Goal: Task Accomplishment & Management: Use online tool/utility

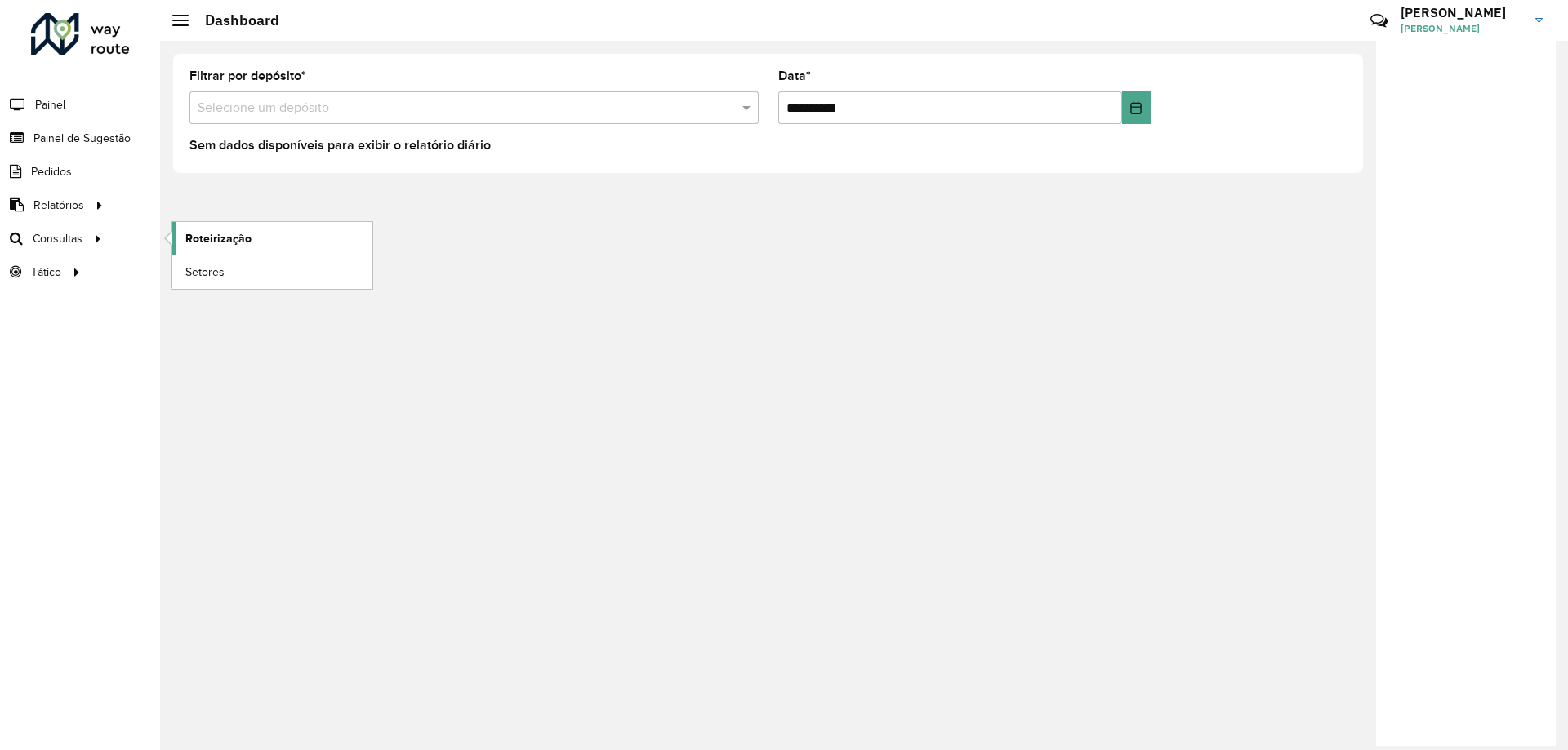
click at [226, 247] on span "Roteirização" at bounding box center [218, 239] width 66 height 17
click at [44, 93] on link "Painel" at bounding box center [34, 104] width 68 height 33
click at [47, 137] on span "Painel de Sugestão" at bounding box center [85, 138] width 102 height 17
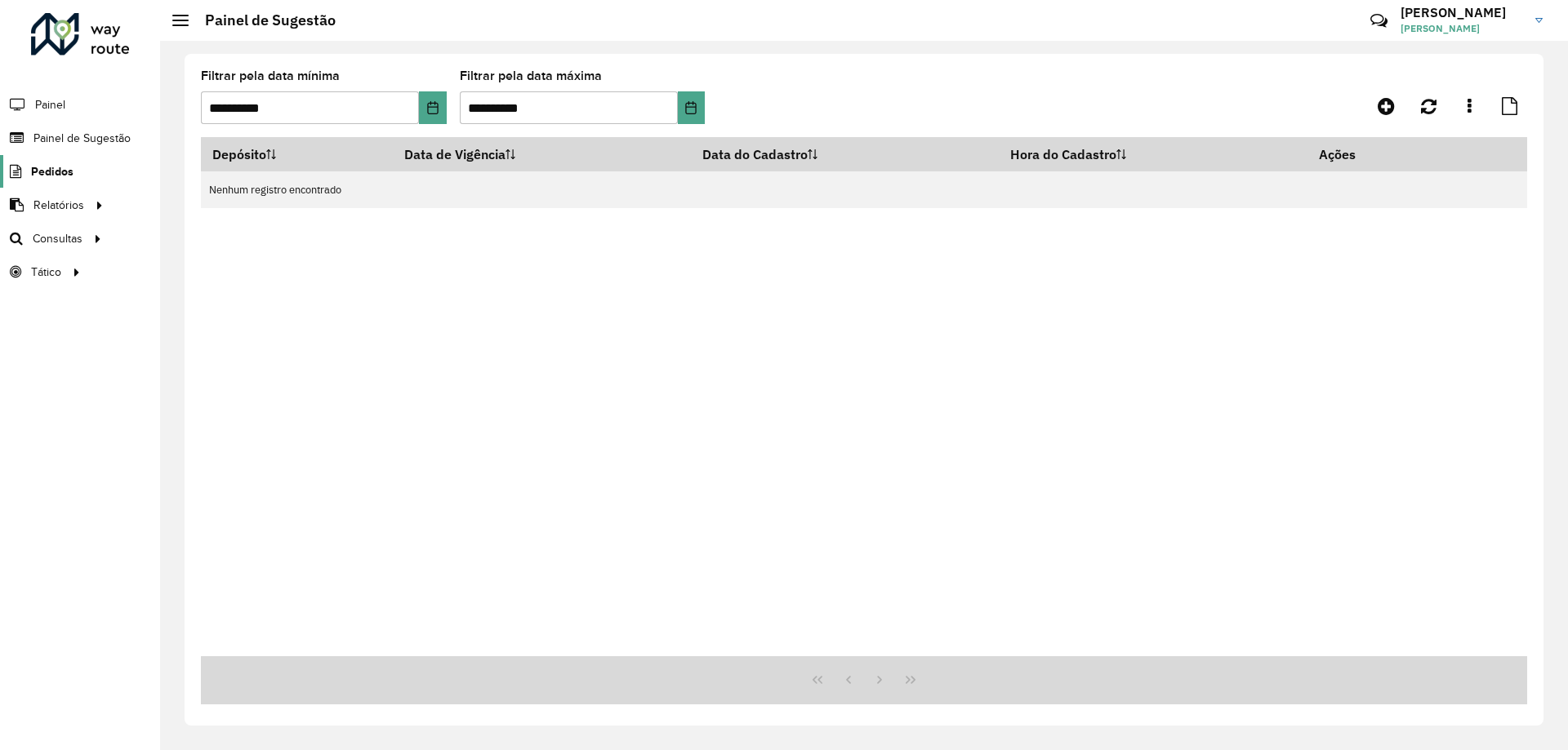
click at [56, 173] on span "Pedidos" at bounding box center [52, 172] width 42 height 17
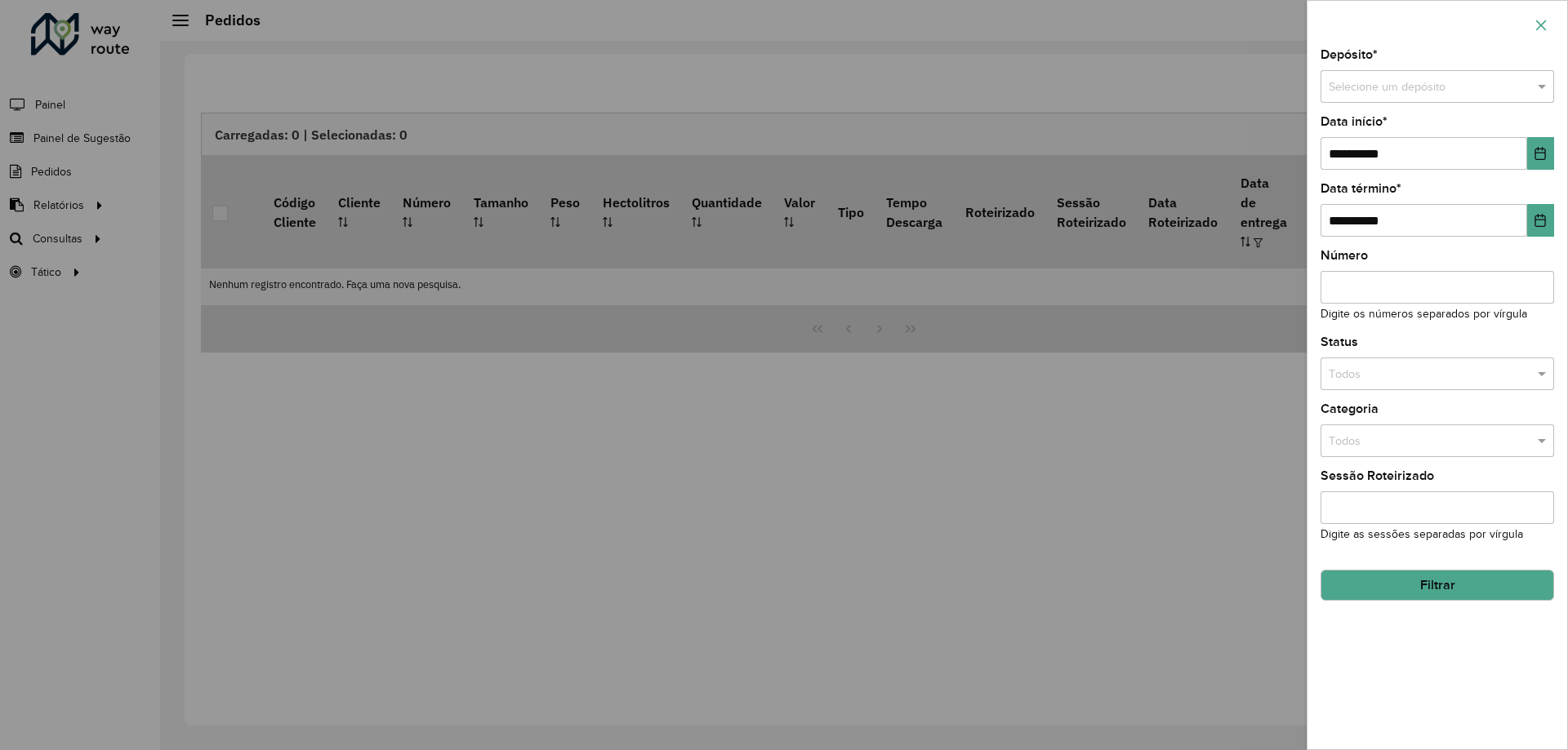
click at [1532, 22] on button "button" at bounding box center [1541, 25] width 26 height 26
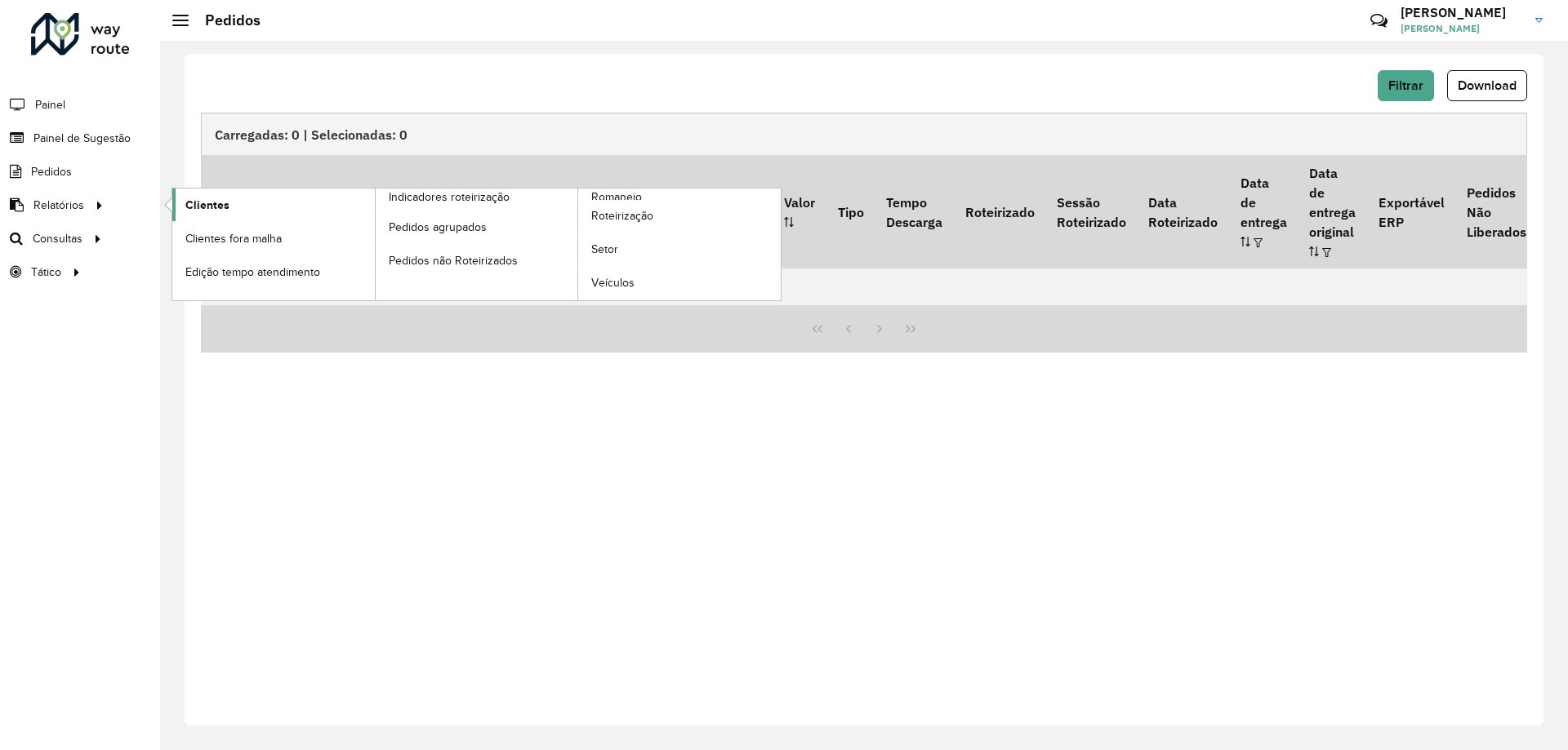
click at [210, 204] on span "Clientes" at bounding box center [207, 205] width 44 height 17
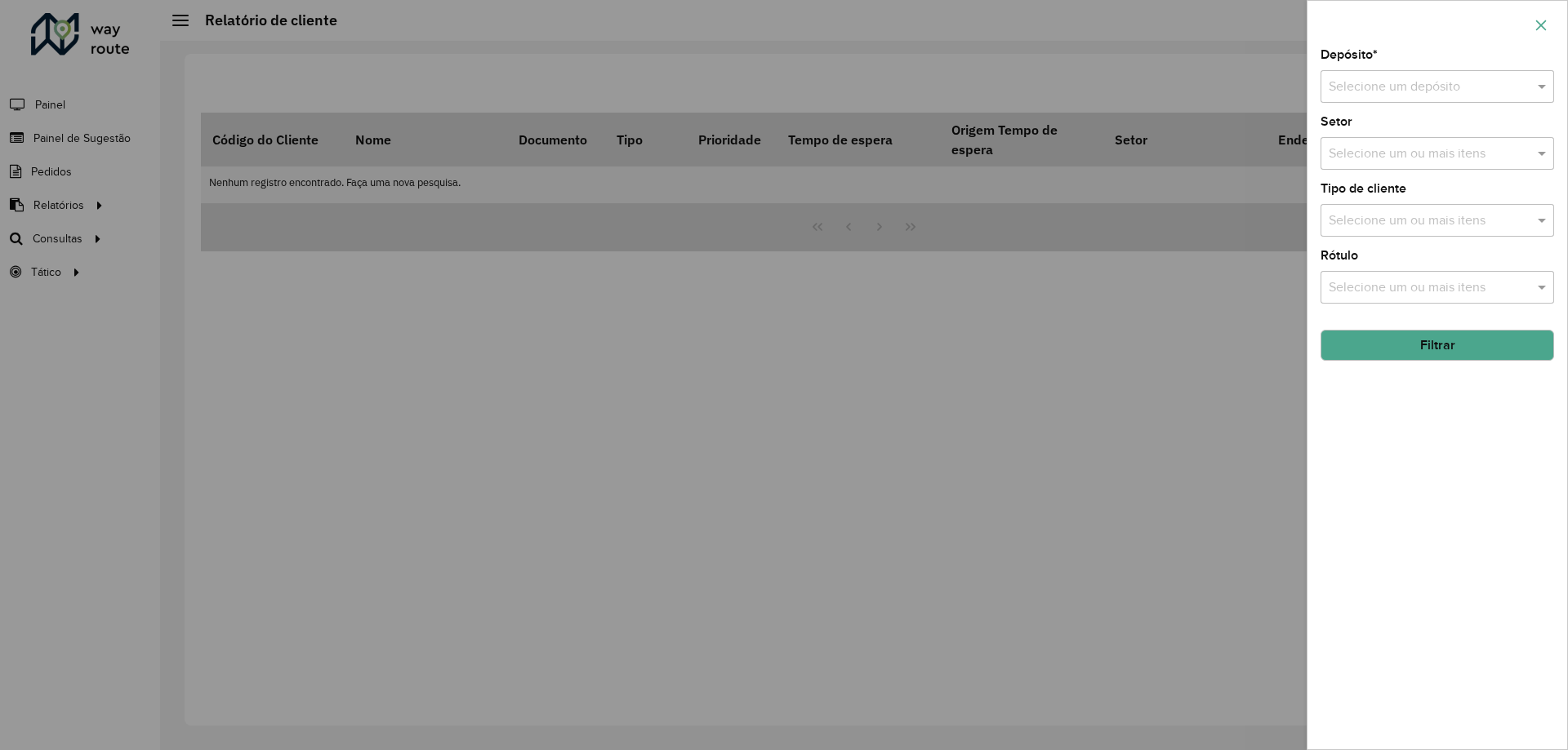
click at [1549, 16] on button "button" at bounding box center [1541, 25] width 26 height 26
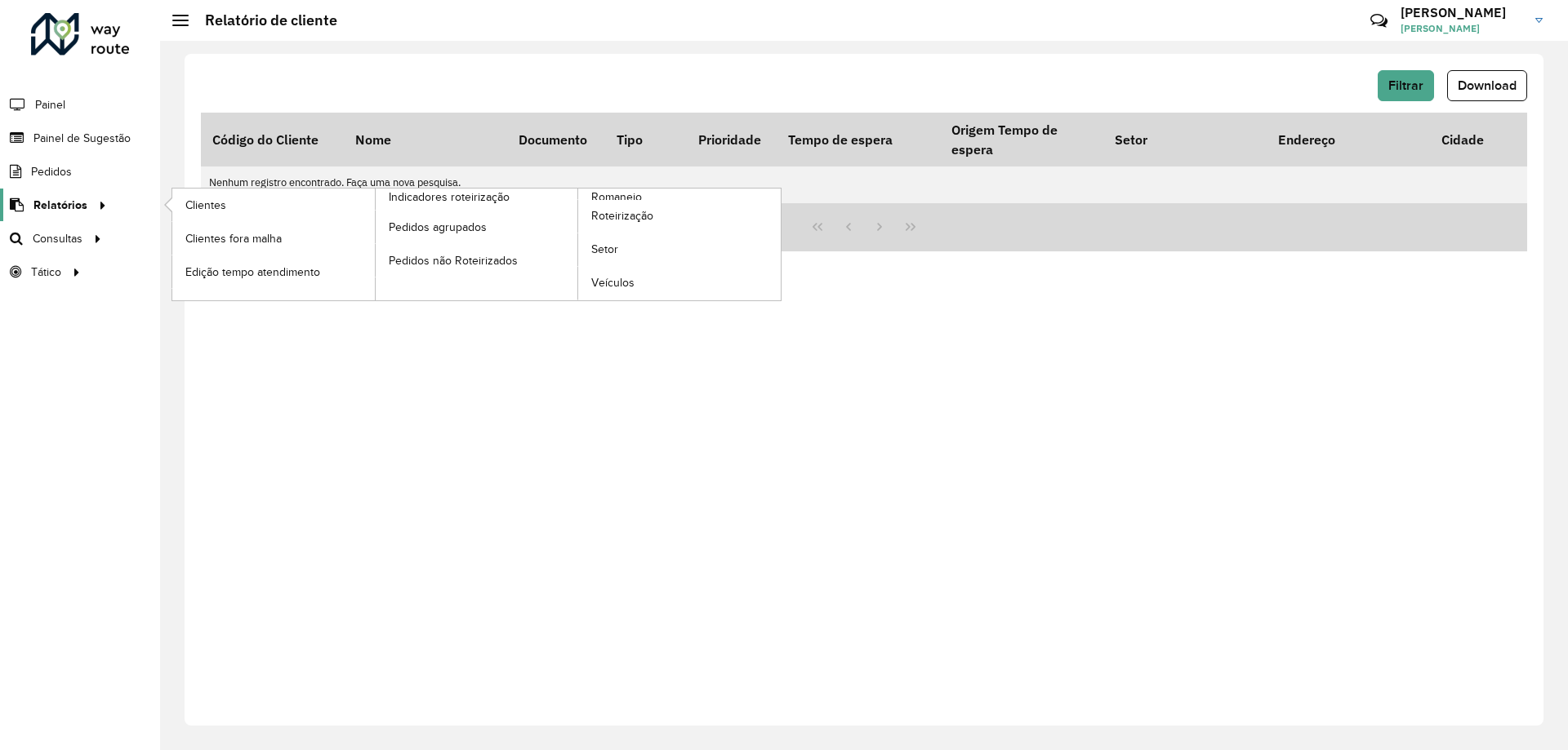
click at [71, 197] on span "Relatórios" at bounding box center [60, 205] width 54 height 17
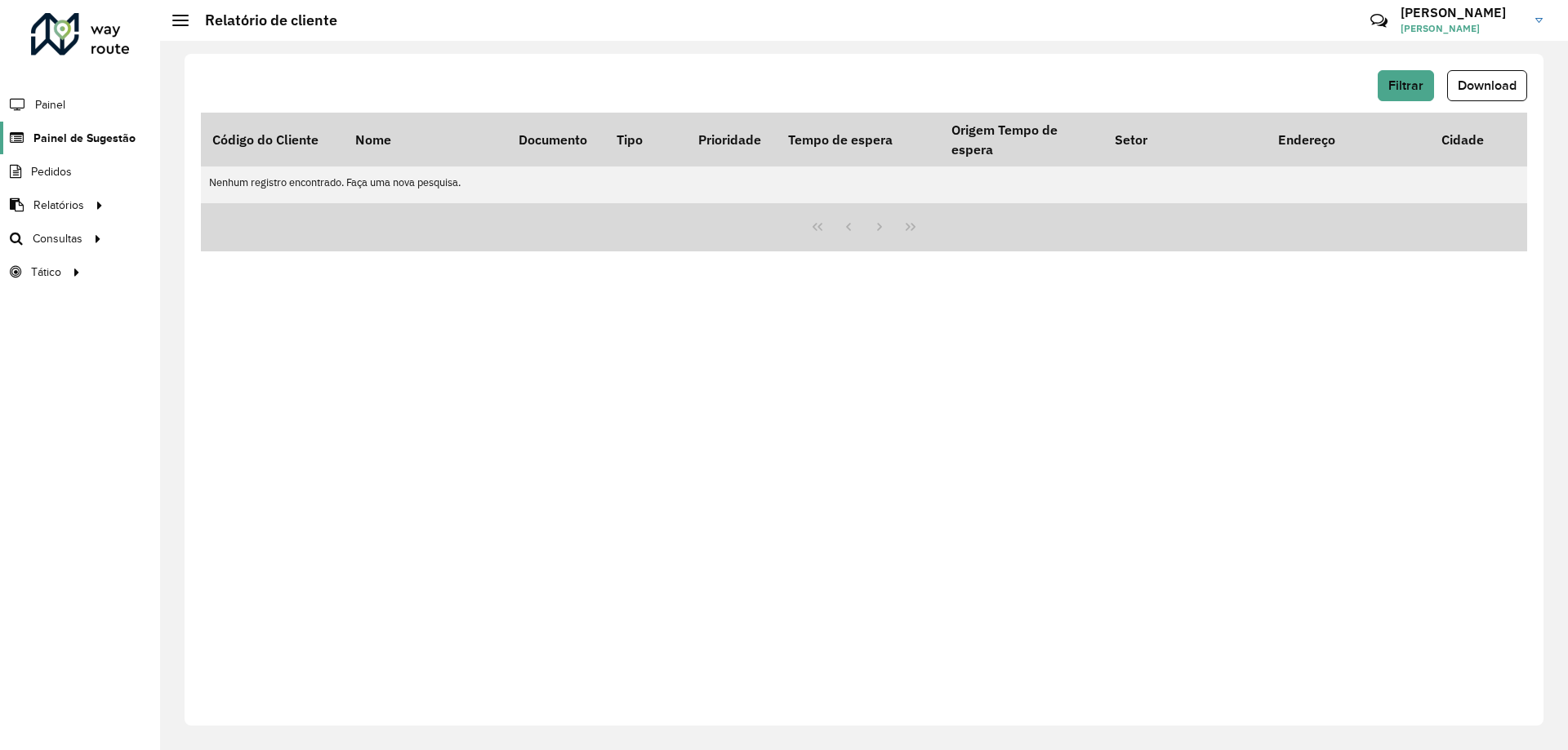
click at [56, 142] on span "Painel de Sugestão" at bounding box center [85, 138] width 102 height 17
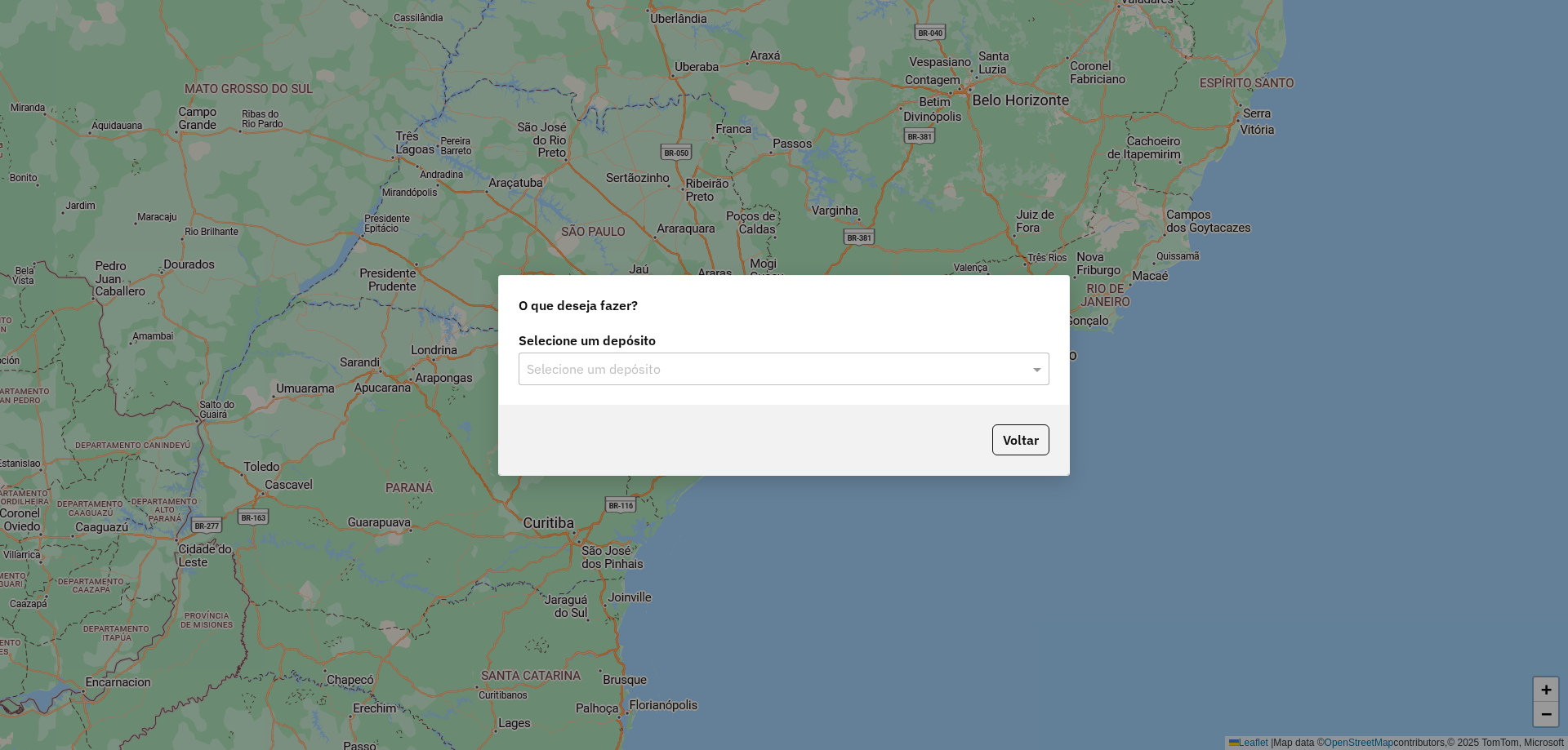
click at [561, 370] on input "text" at bounding box center [768, 369] width 482 height 20
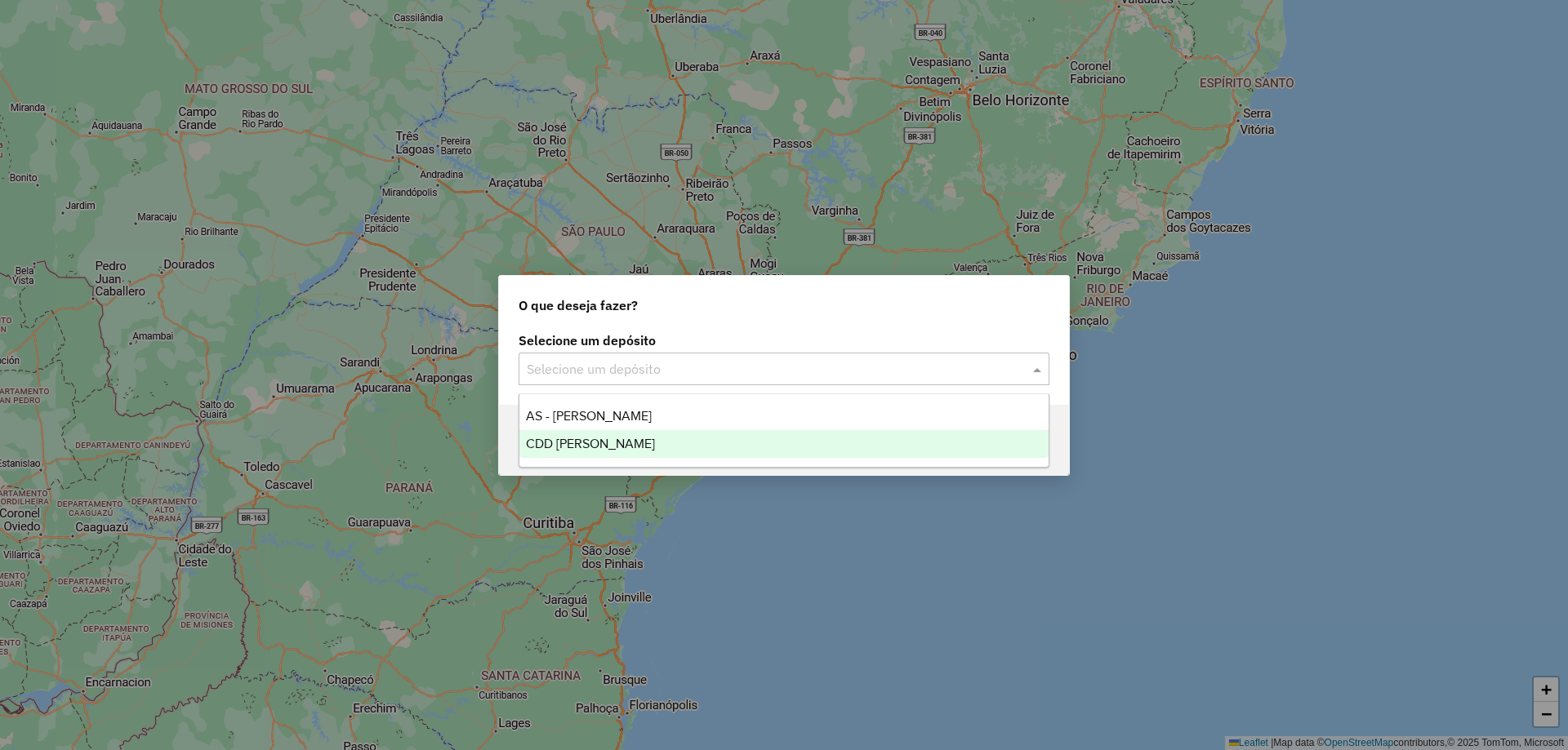
click at [548, 442] on span "CDD [PERSON_NAME]" at bounding box center [590, 444] width 129 height 14
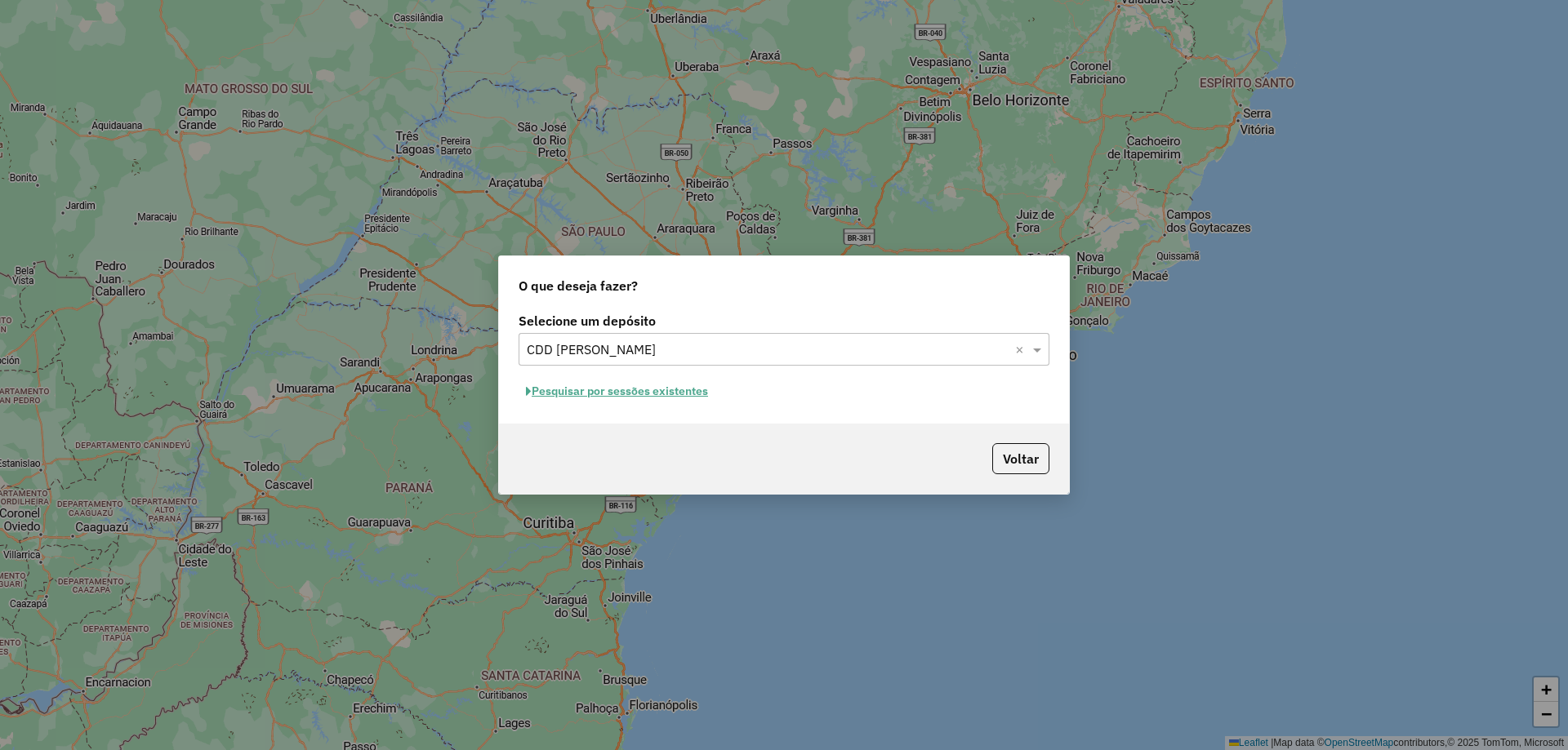
click at [683, 395] on button "Pesquisar por sessões existentes" at bounding box center [617, 391] width 197 height 25
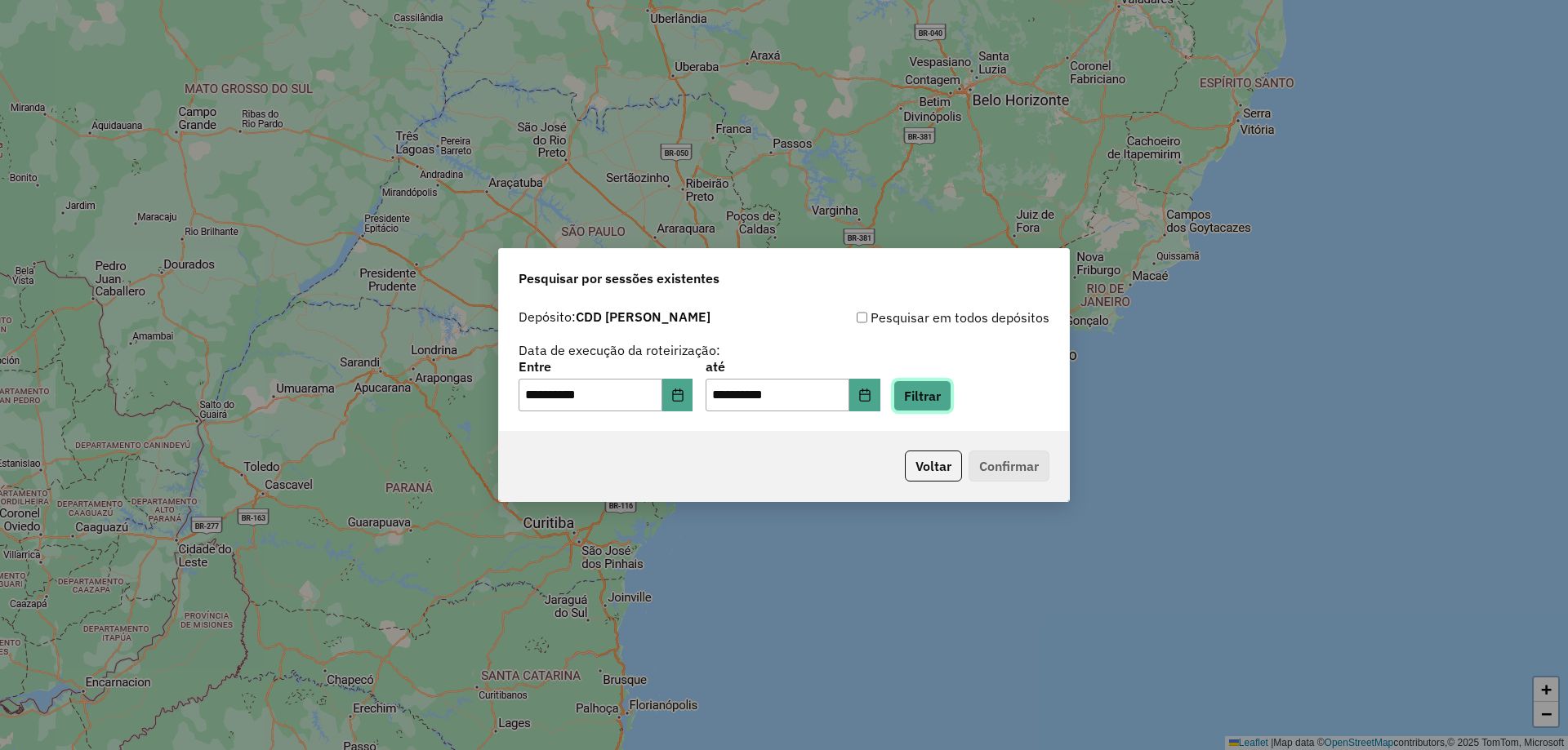
click at [952, 409] on button "Filtrar" at bounding box center [922, 396] width 58 height 31
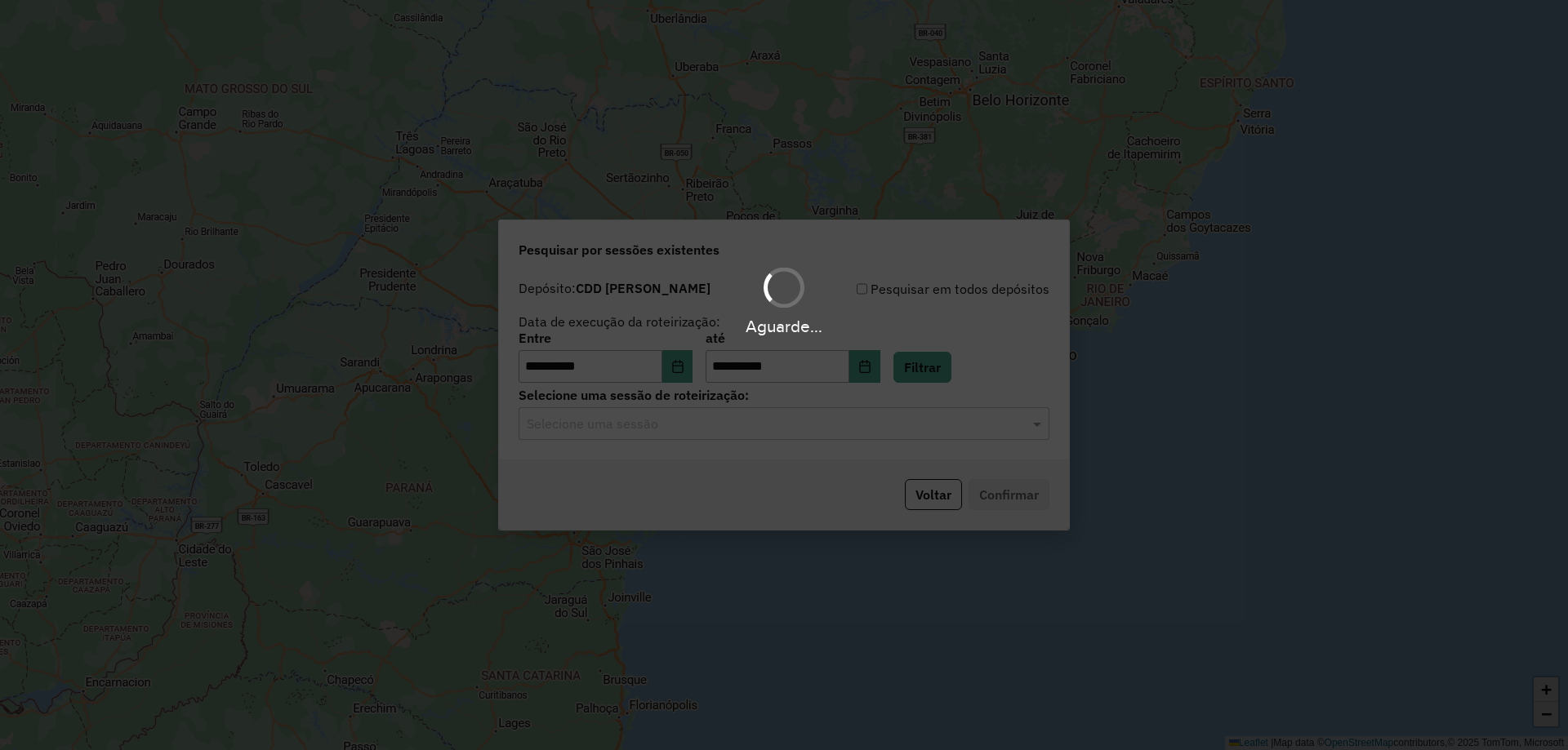
click at [669, 419] on input "text" at bounding box center [768, 424] width 482 height 20
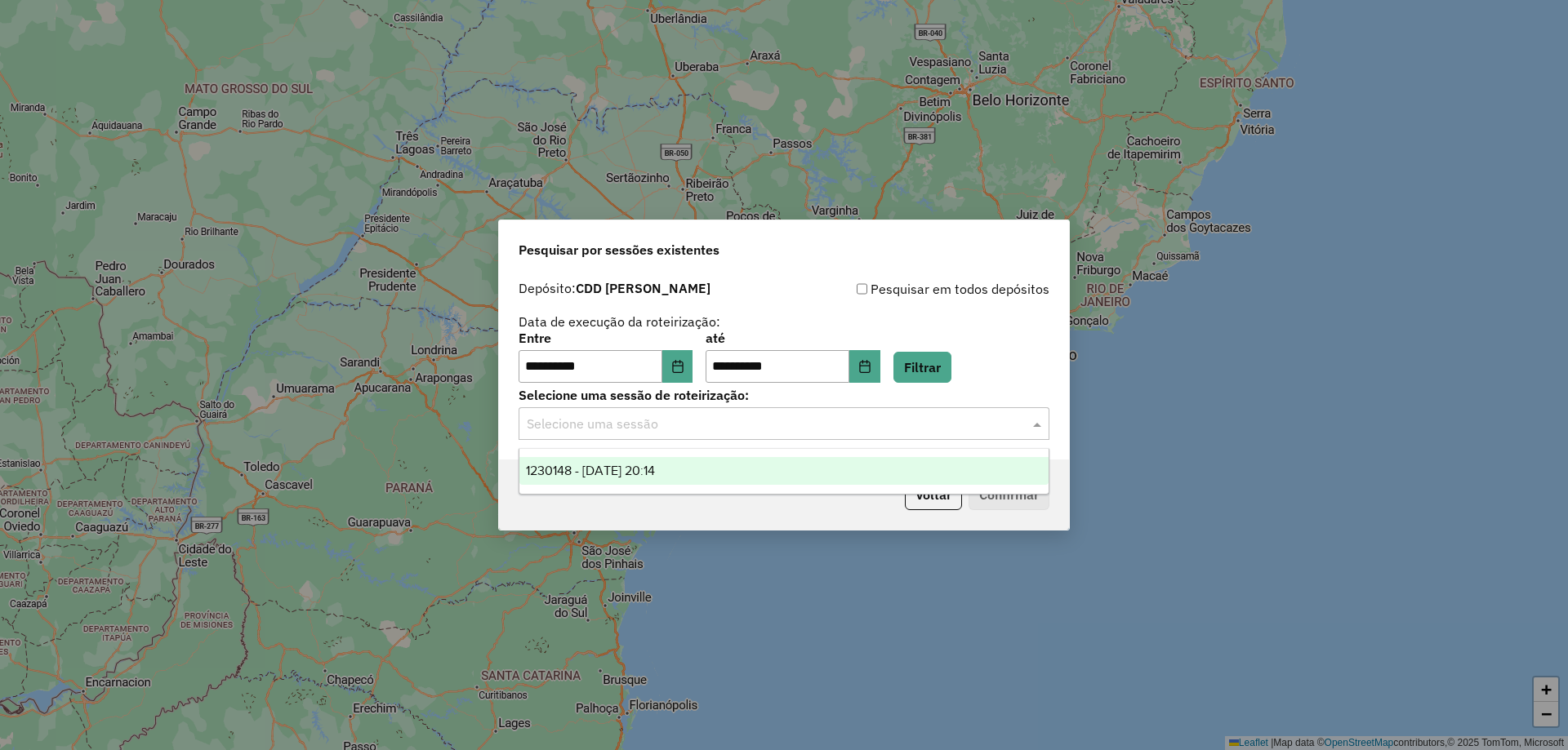
click at [655, 463] on span "1230148 - 15/08/2025 20:14" at bounding box center [590, 470] width 129 height 14
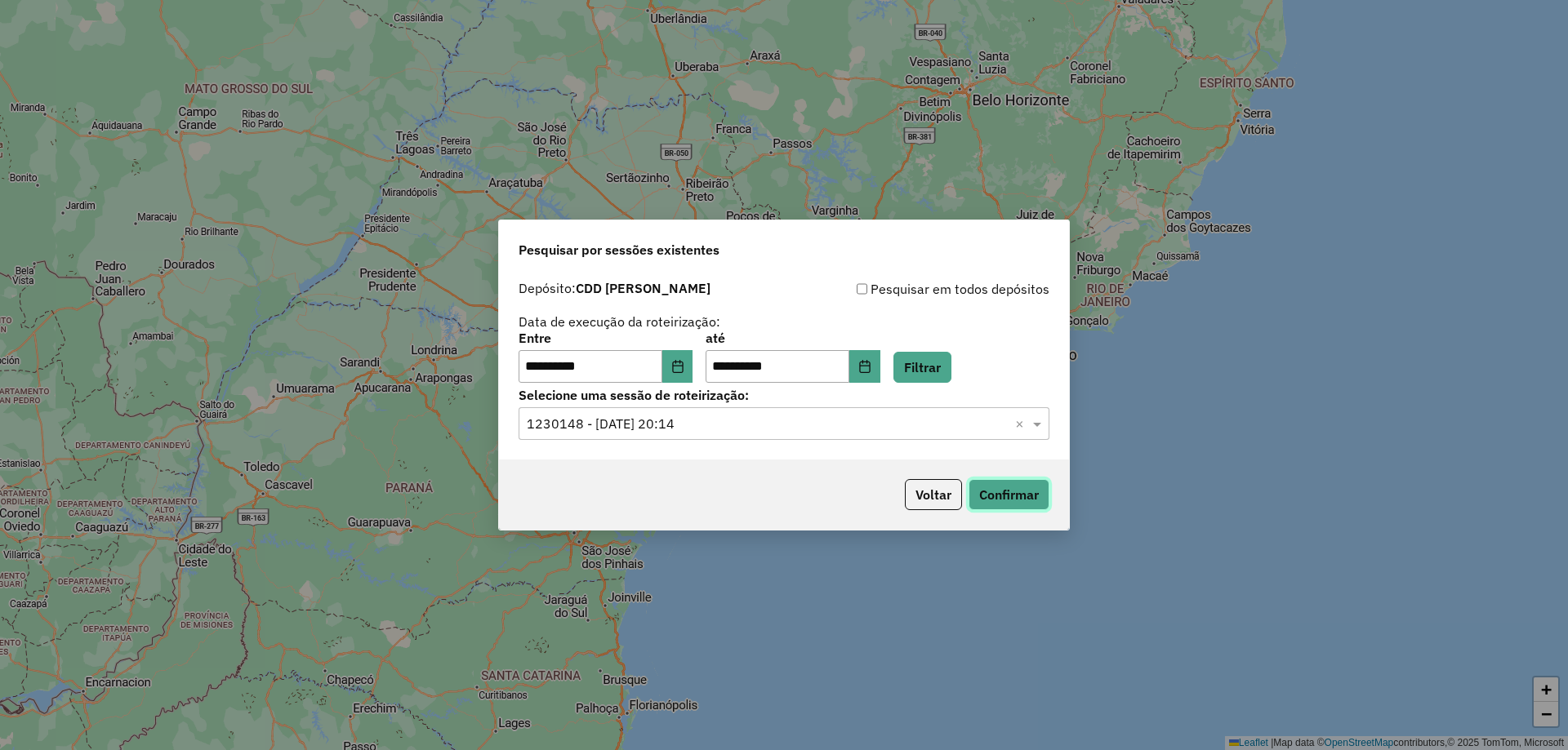
click at [998, 503] on button "Confirmar" at bounding box center [1009, 495] width 81 height 31
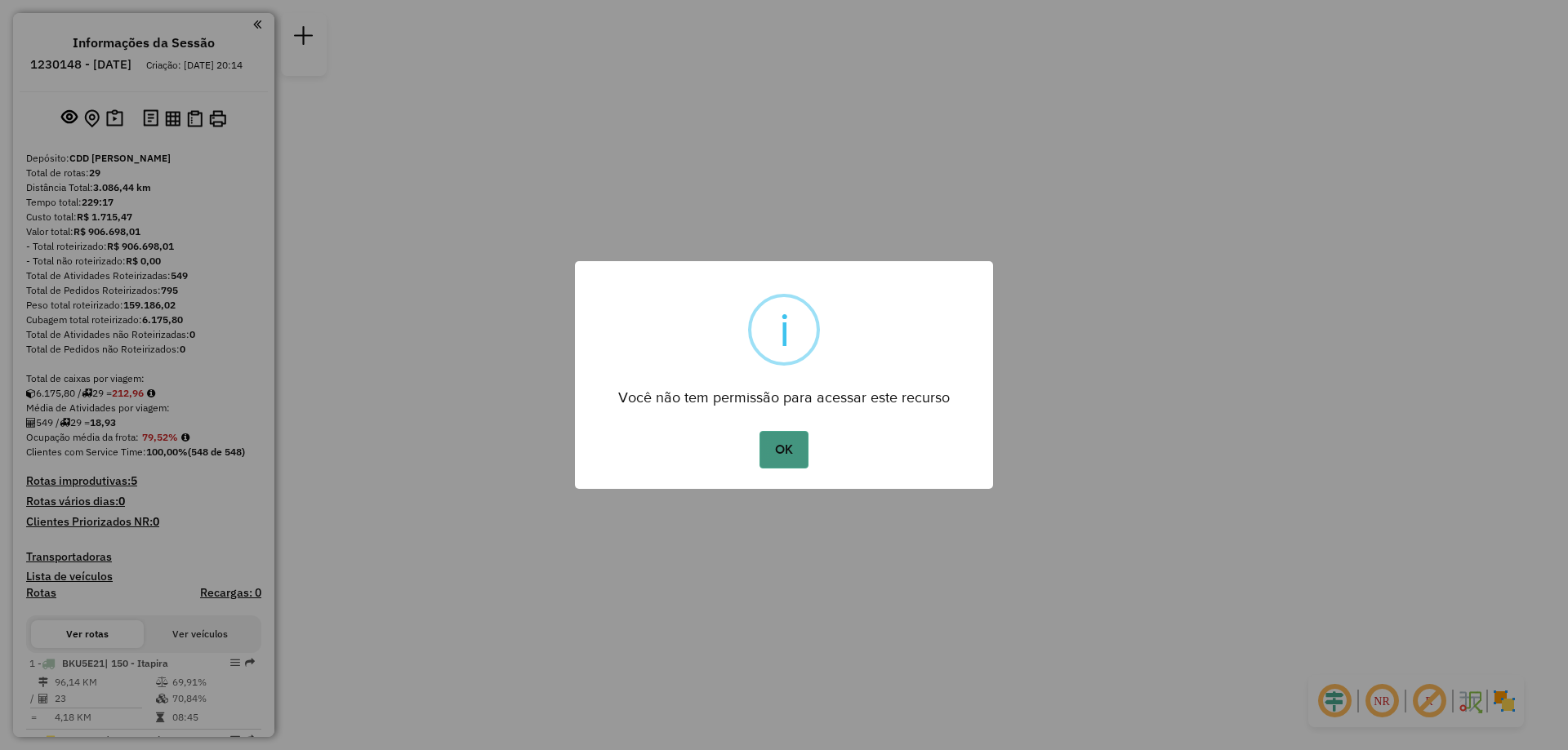
click at [792, 447] on button "OK" at bounding box center [784, 450] width 48 height 38
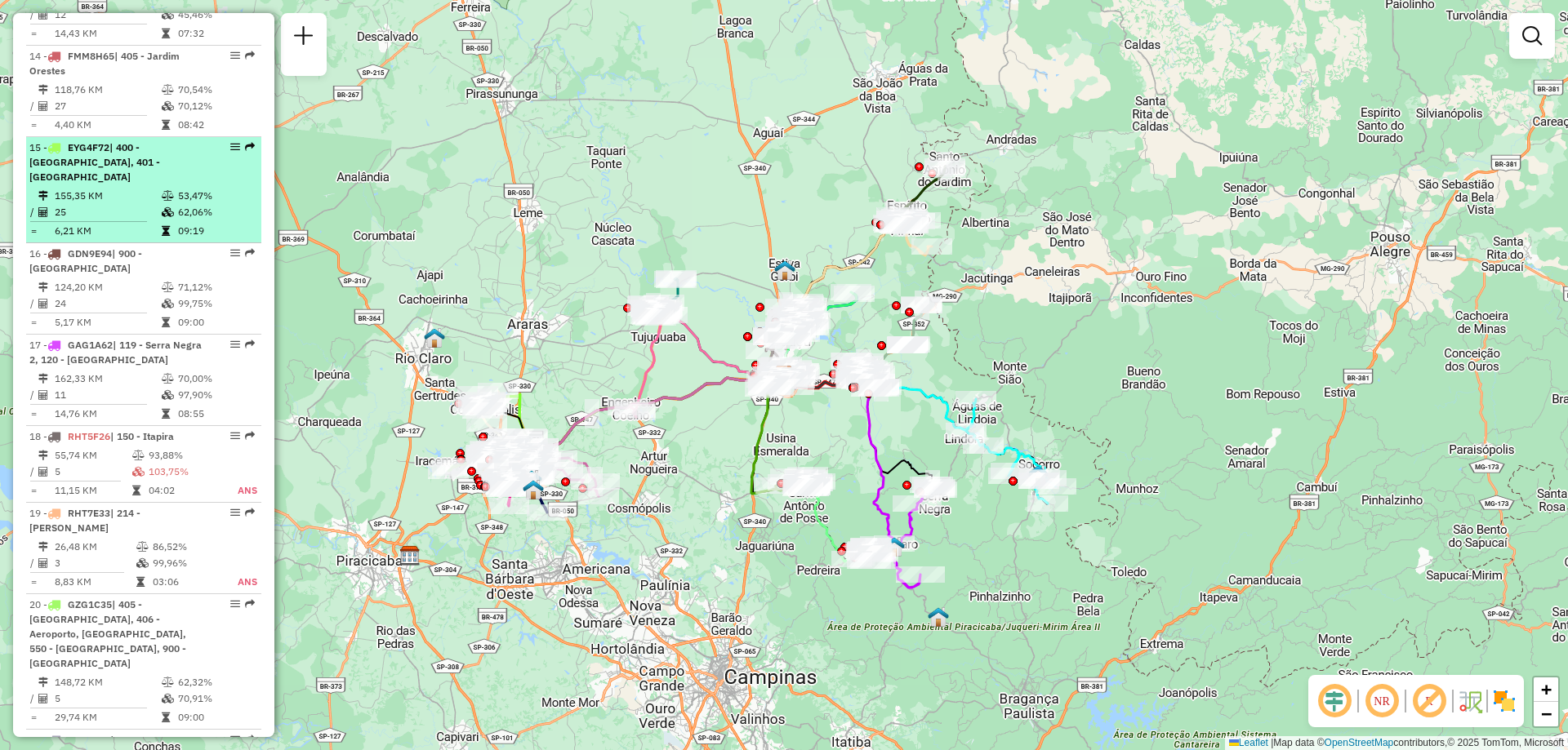
scroll to position [1877, 0]
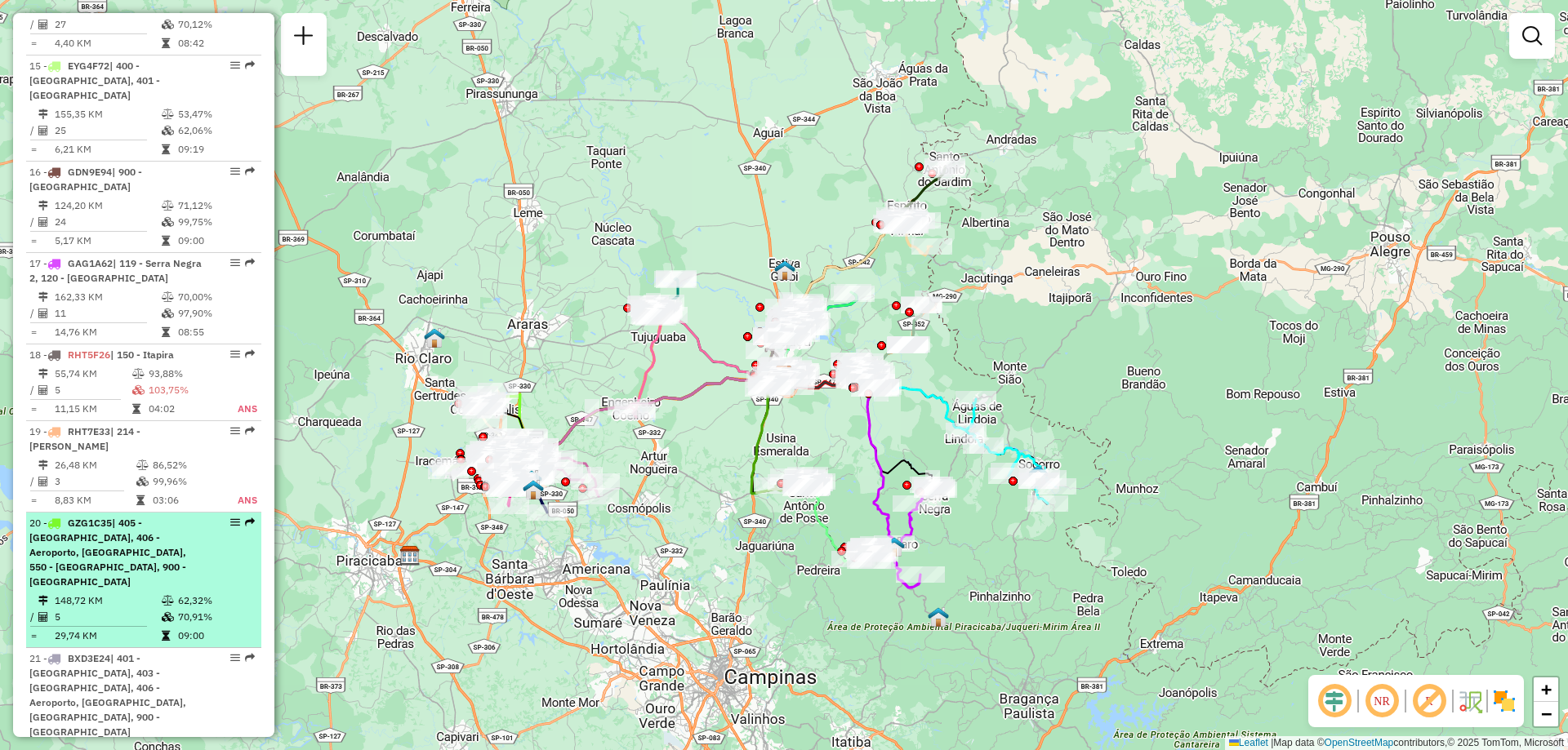
click at [163, 536] on span "| 405 - Jardim Orestes, 406 - Aeroporto, 408 - Eulalia, 550 - Cordeirópolis, 90…" at bounding box center [108, 552] width 157 height 71
select select "**********"
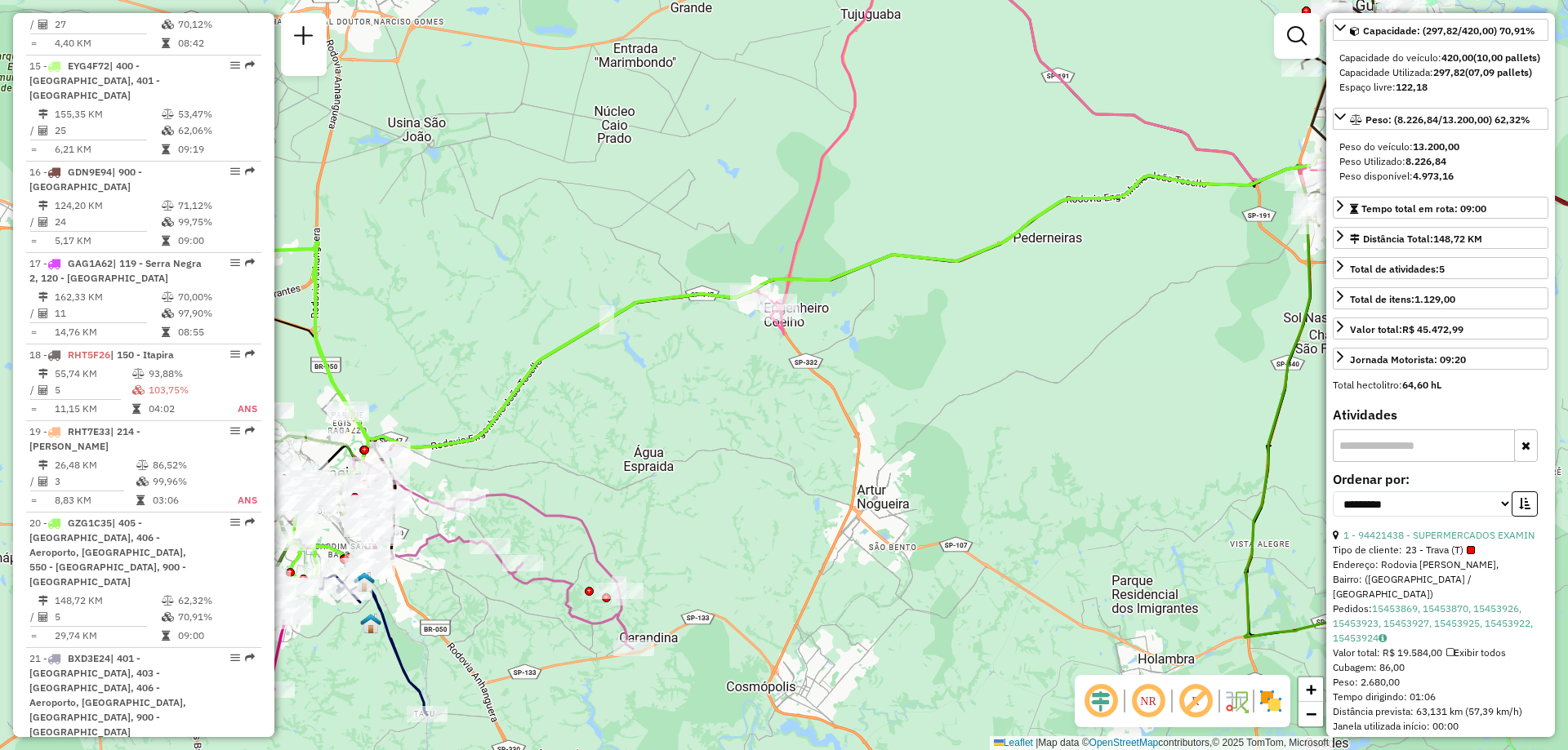
scroll to position [0, 0]
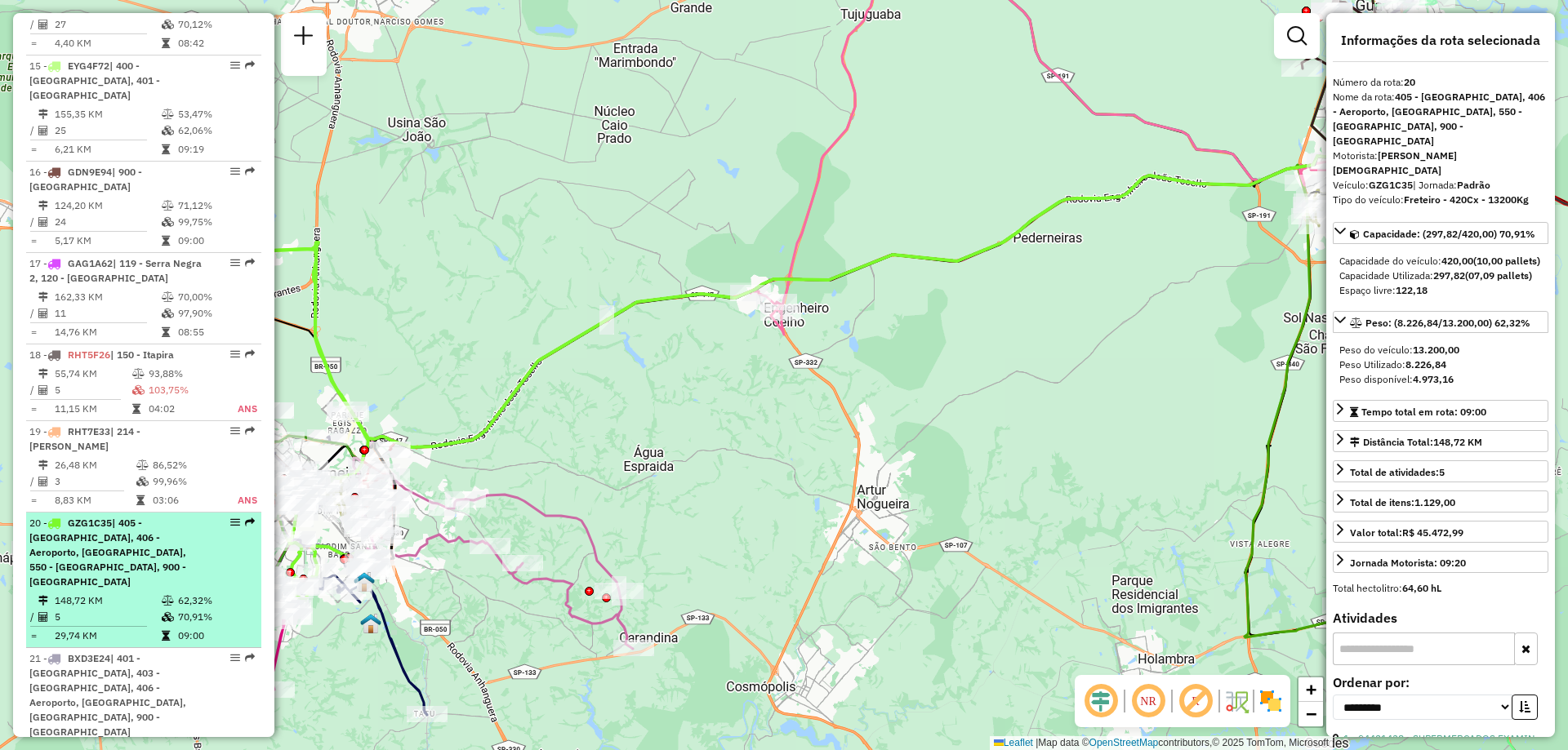
click at [200, 545] on div "20 - GZG1C35 | 405 - Jardim Orestes, 406 - Aeroporto, 408 - Eulalia, 550 - Cord…" at bounding box center [143, 552] width 229 height 73
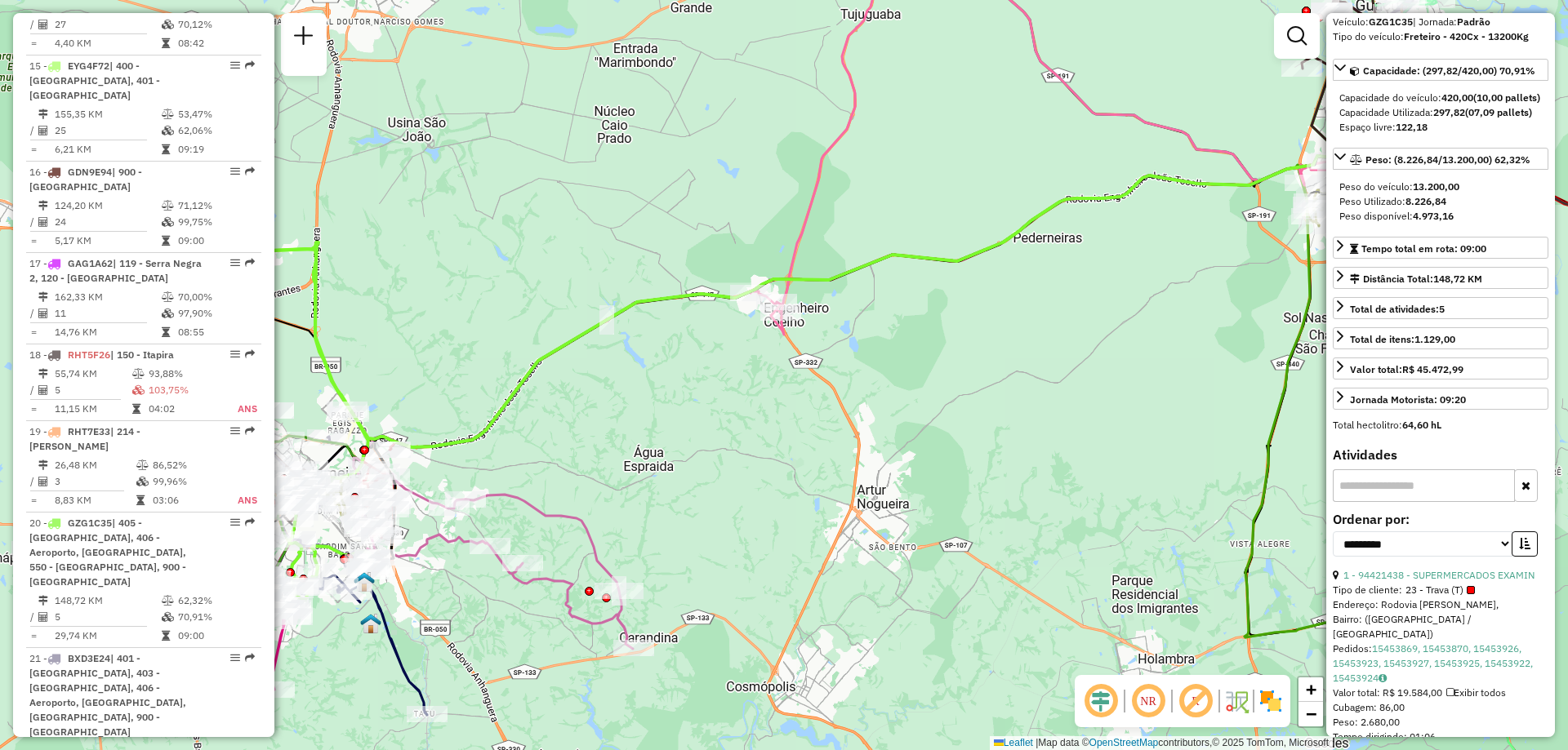
scroll to position [490, 0]
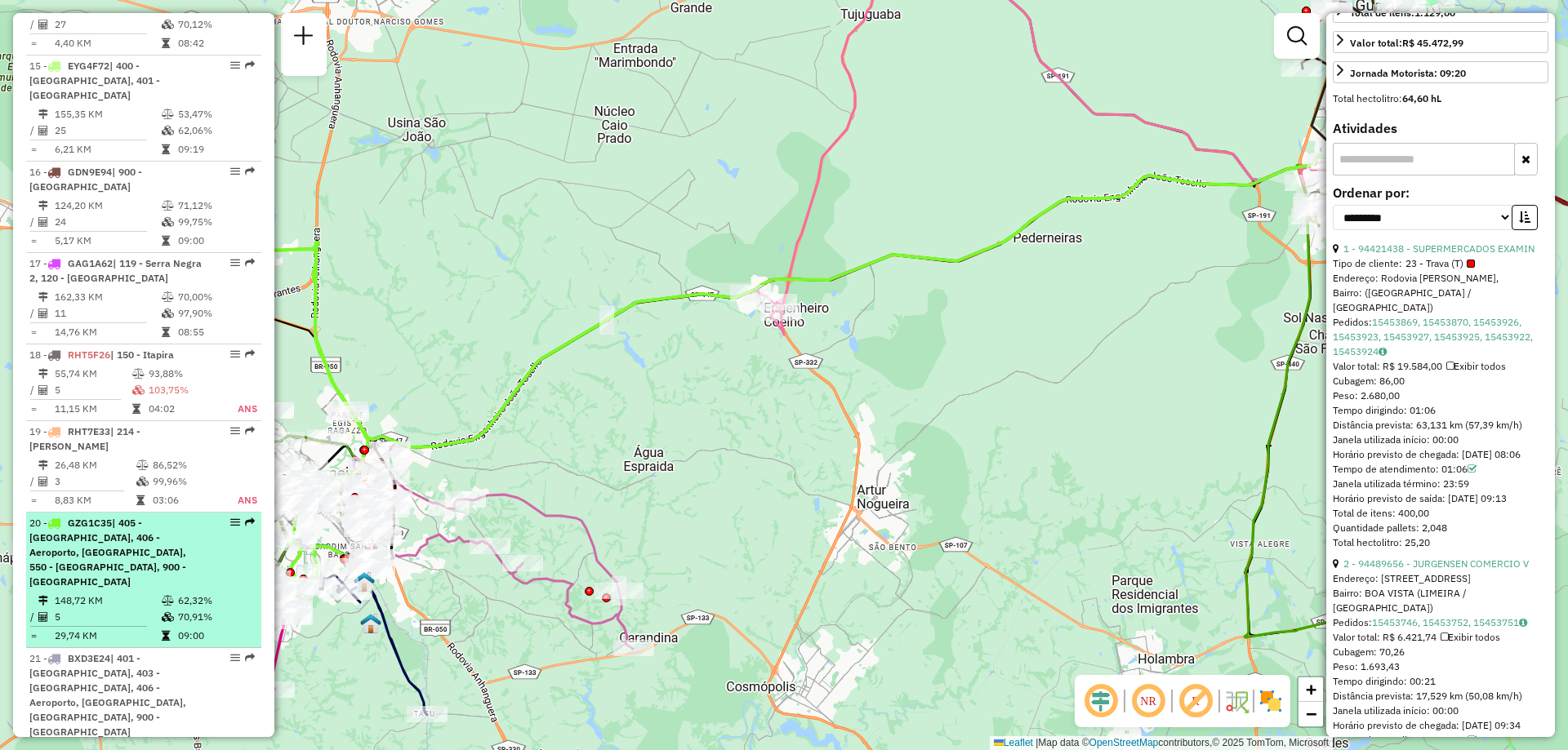
click at [231, 518] on em at bounding box center [235, 522] width 9 height 9
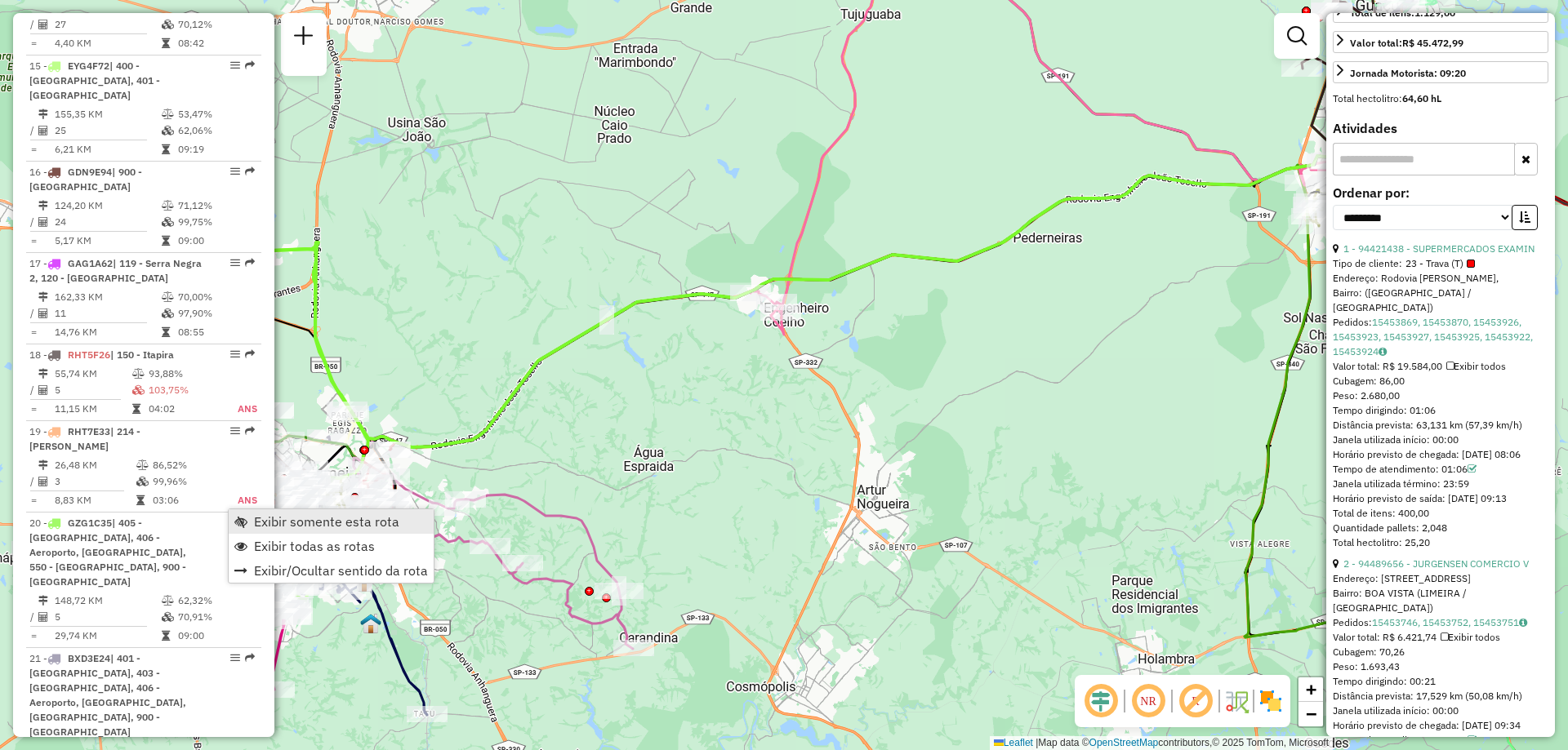
click at [275, 522] on span "Exibir somente esta rota" at bounding box center [326, 521] width 145 height 13
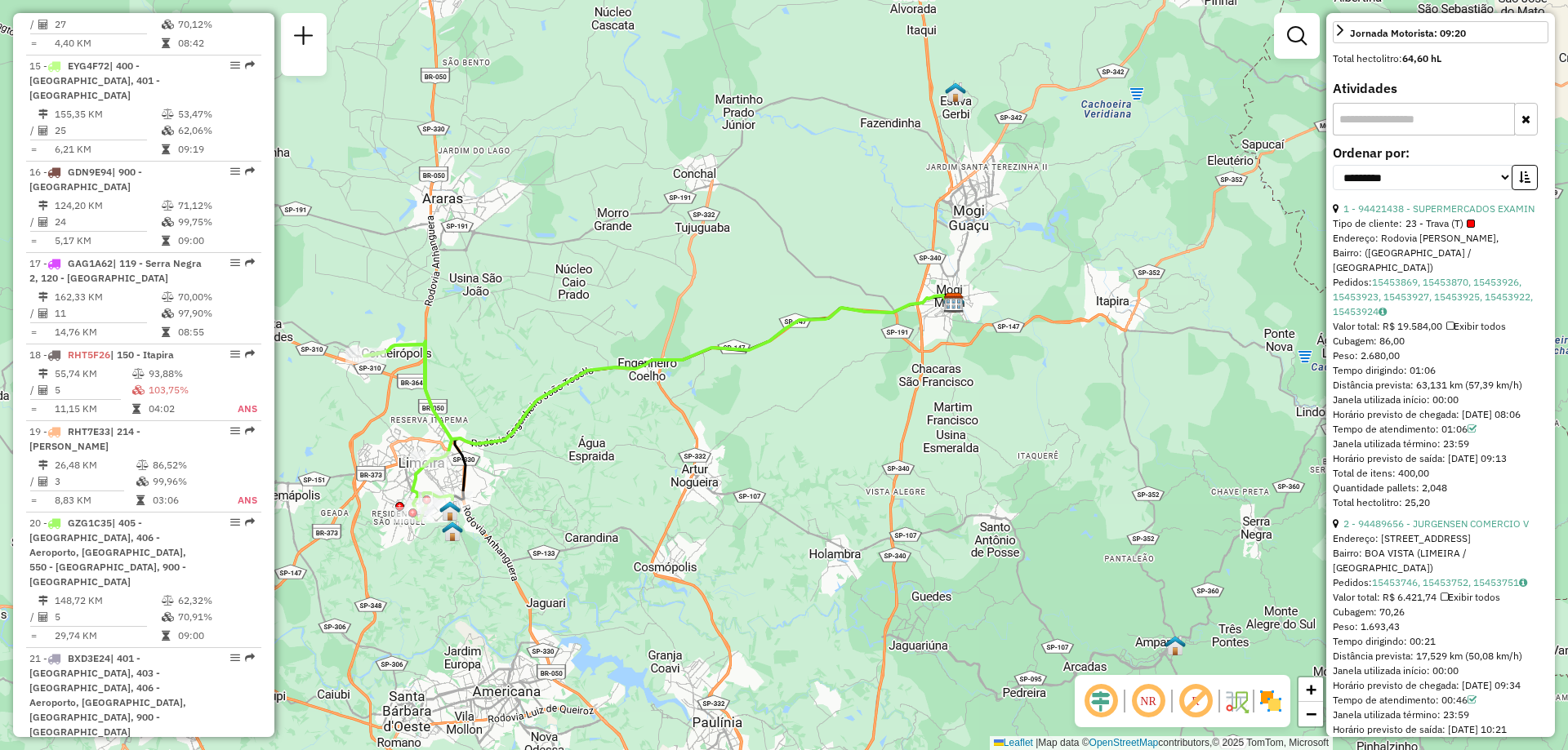
scroll to position [204, 0]
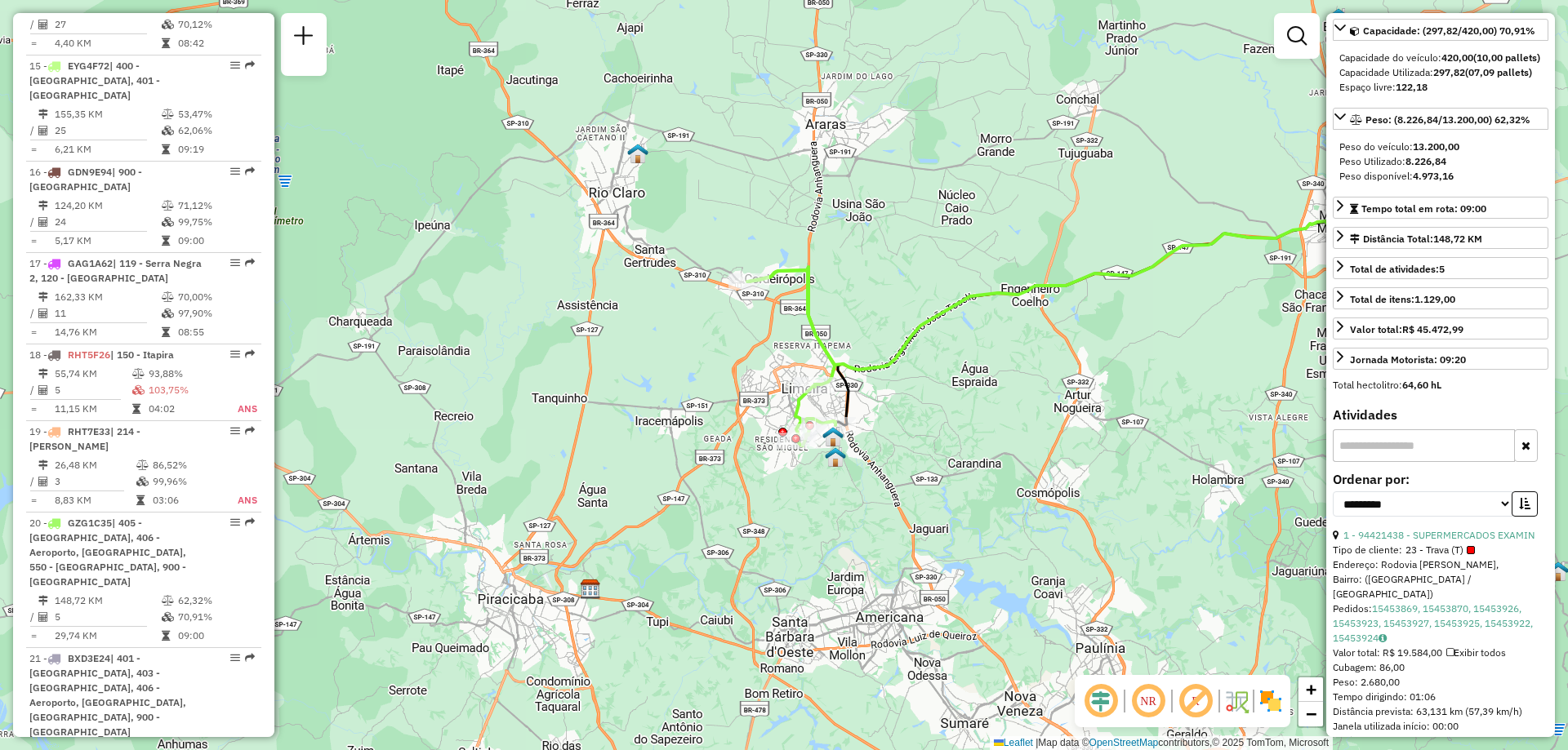
drag, startPoint x: 497, startPoint y: 470, endPoint x: 881, endPoint y: 396, distance: 391.1
click at [881, 396] on div "Janela de atendimento Grade de atendimento Capacidade Transportadoras Veículos …" at bounding box center [784, 375] width 1568 height 750
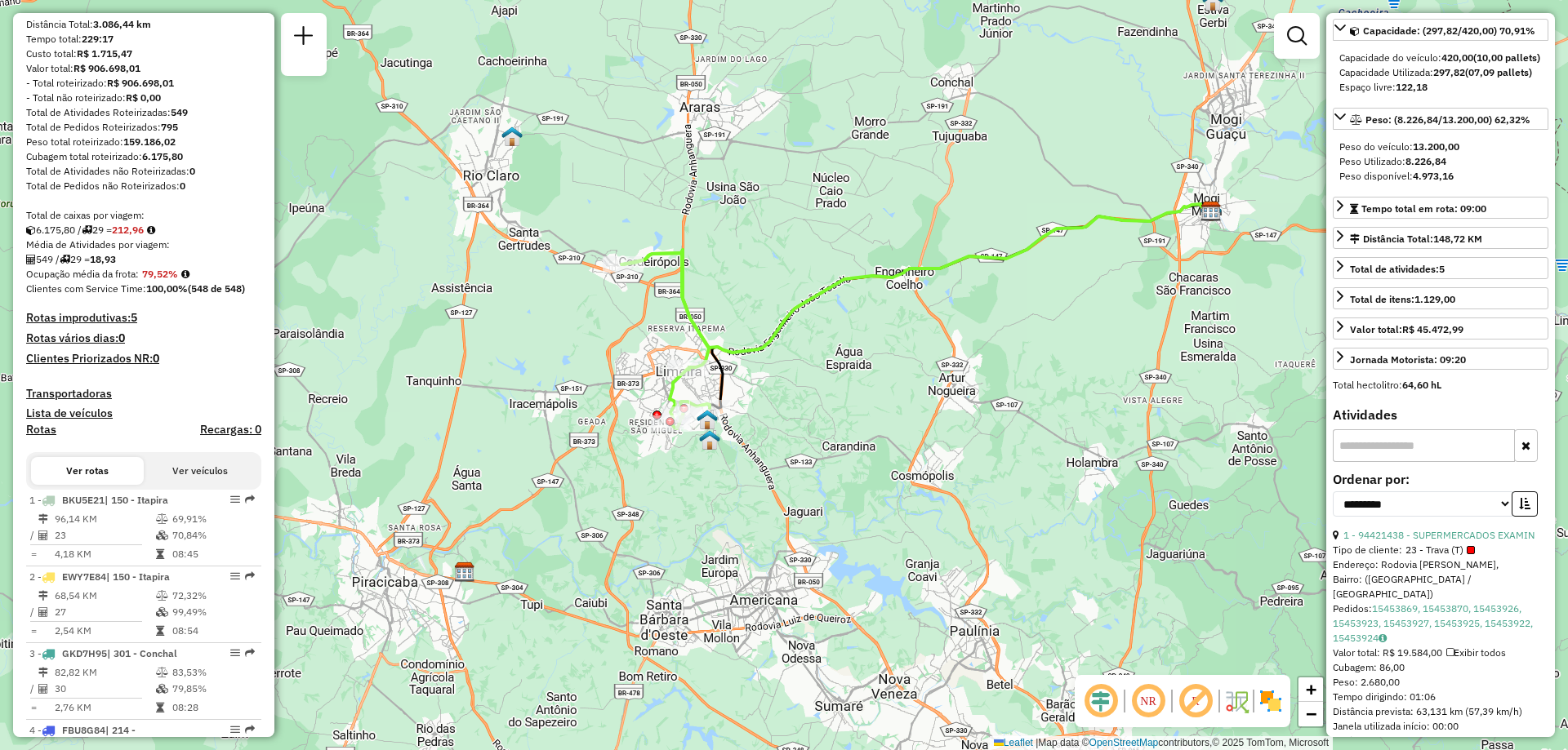
scroll to position [82, 0]
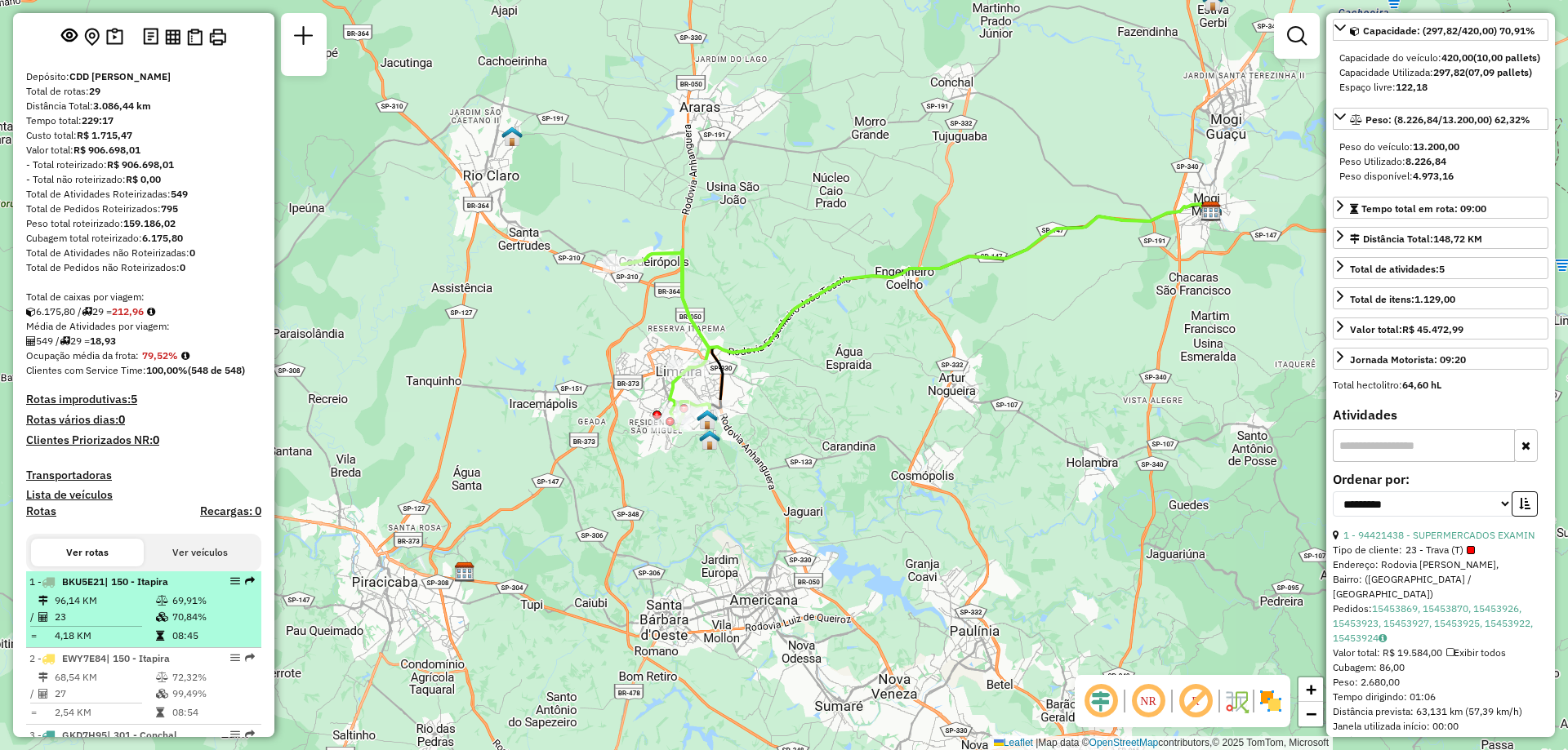
click at [224, 586] on div at bounding box center [230, 581] width 49 height 9
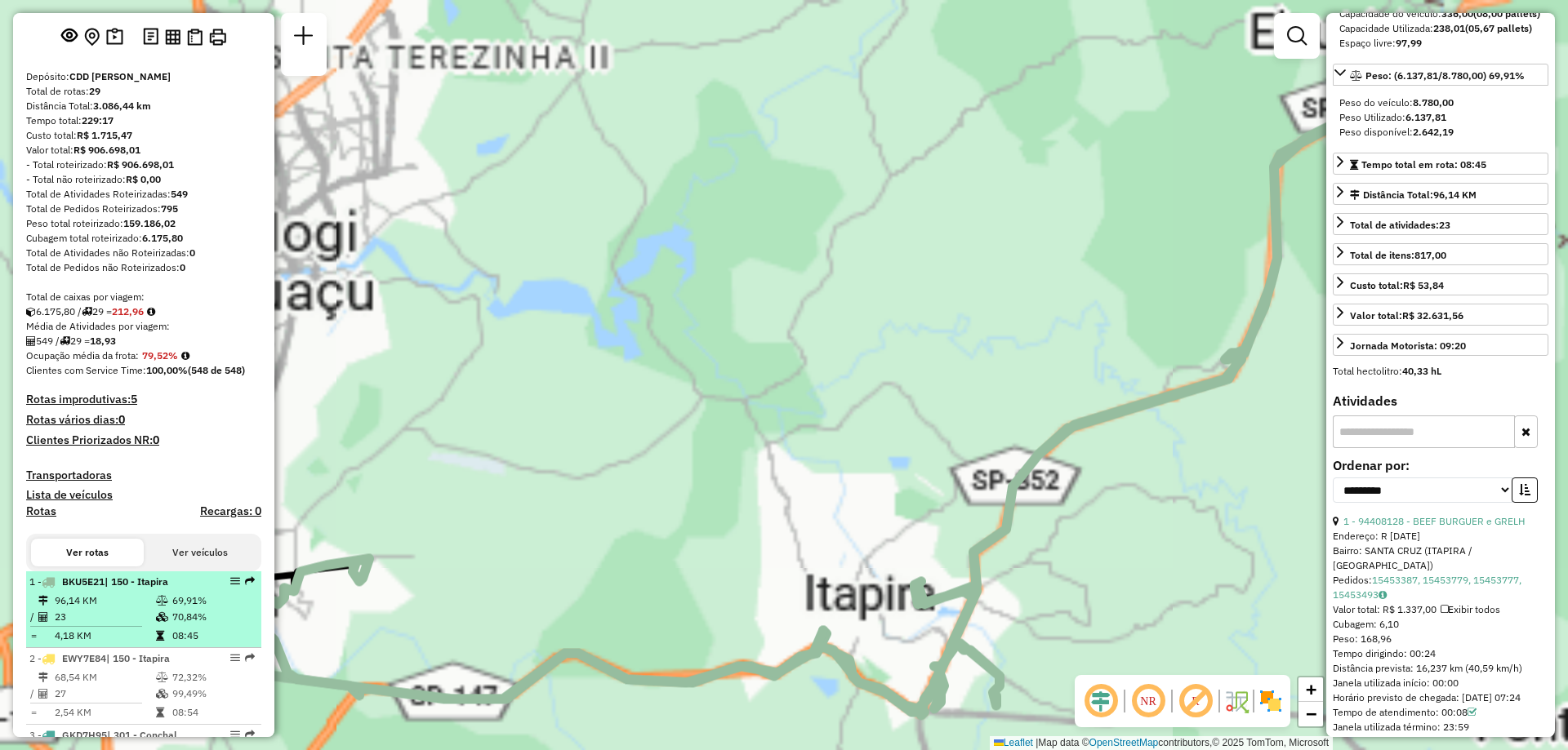
scroll to position [173, 0]
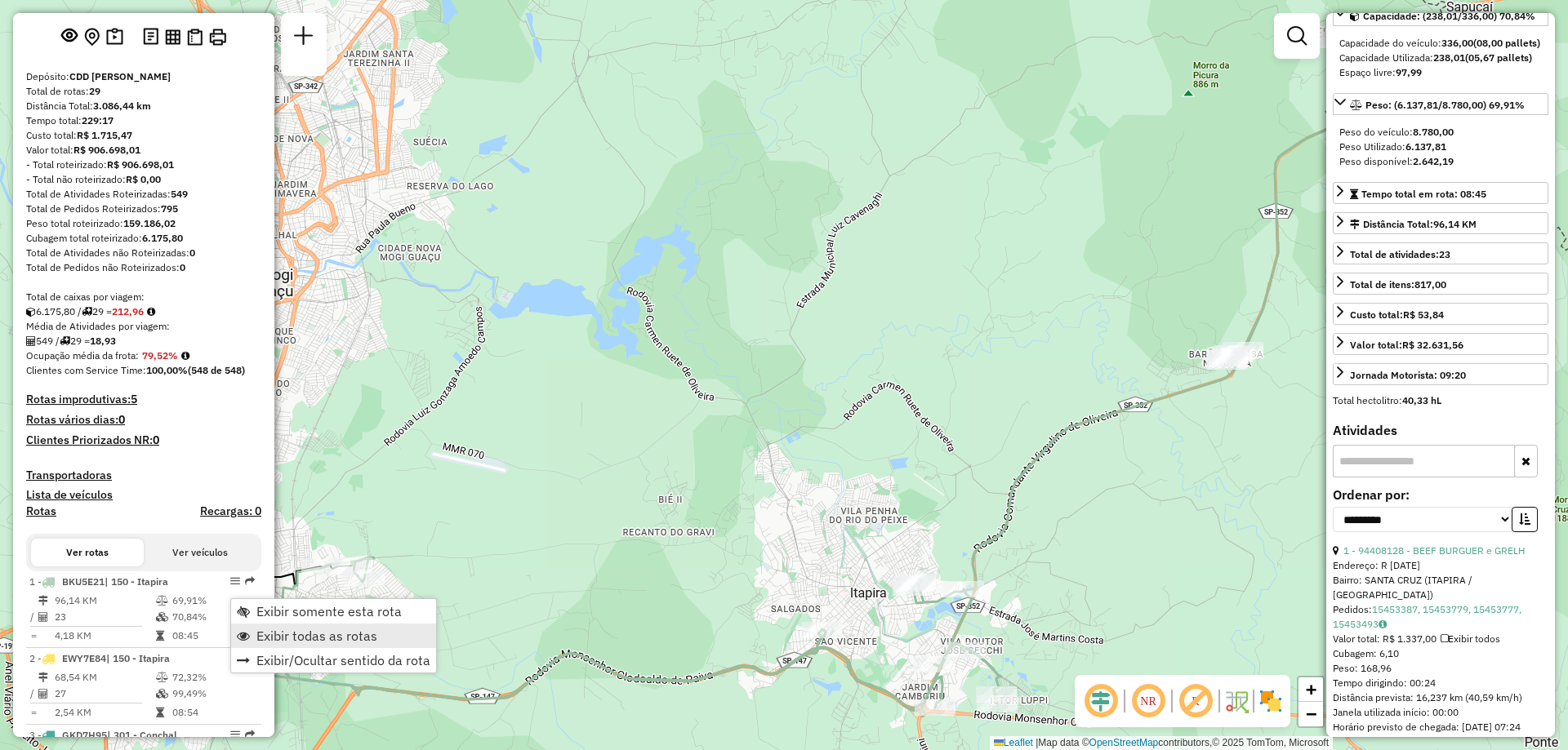
click at [258, 640] on span "Exibir todas as rotas" at bounding box center [317, 635] width 121 height 13
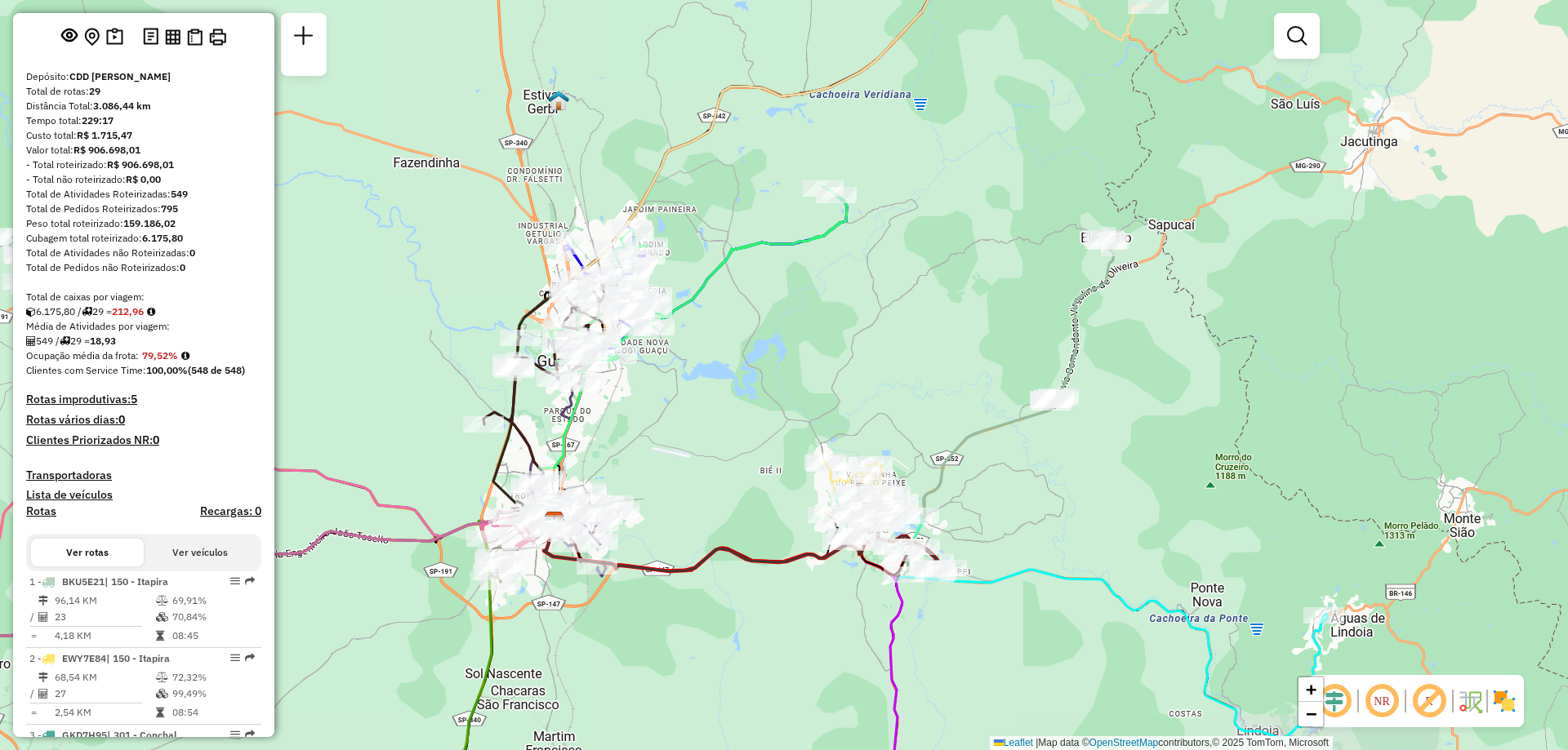
drag, startPoint x: 528, startPoint y: 364, endPoint x: 958, endPoint y: 284, distance: 437.4
click at [958, 284] on div "Janela de atendimento Grade de atendimento Capacidade Transportadoras Veículos …" at bounding box center [784, 375] width 1568 height 750
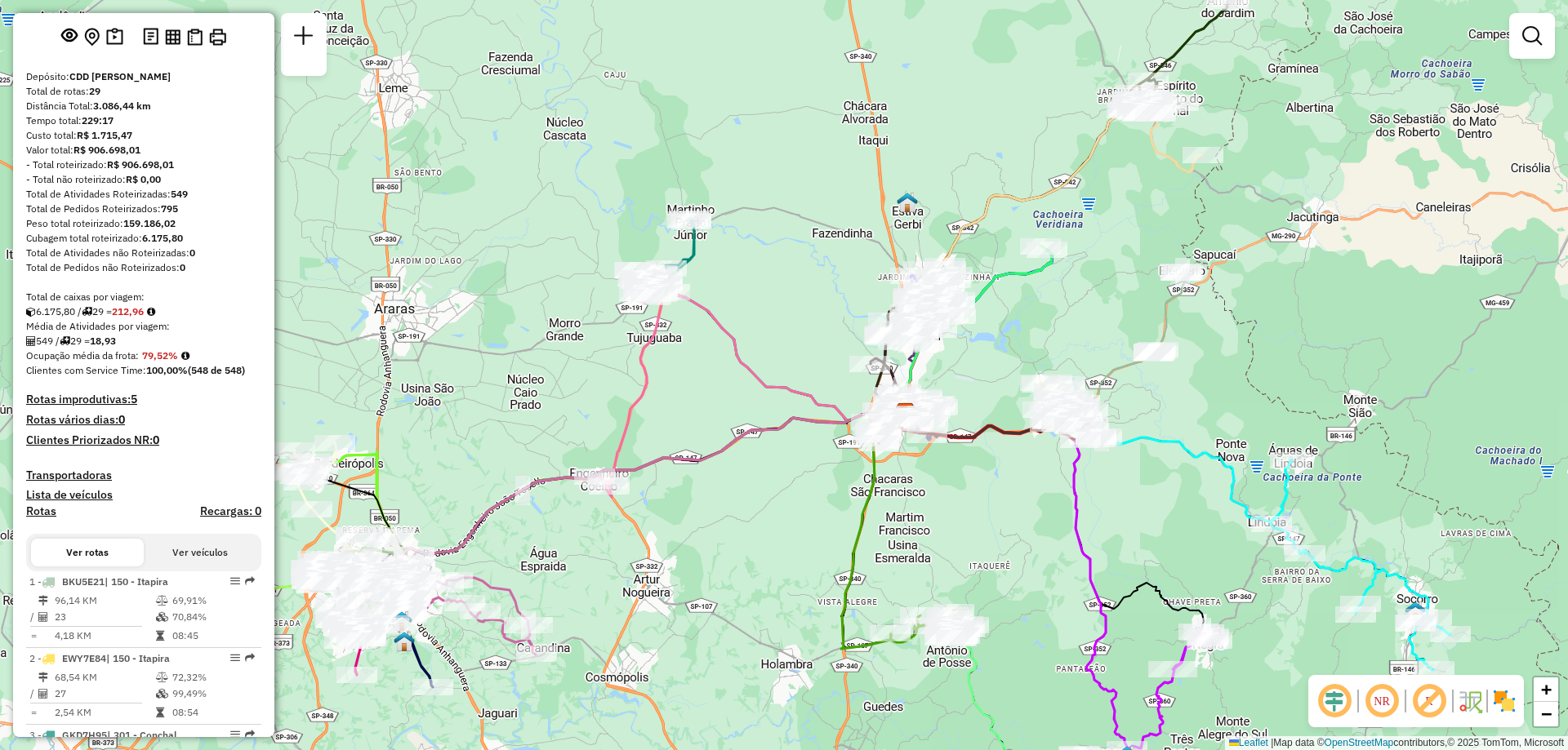
drag, startPoint x: 484, startPoint y: 405, endPoint x: 686, endPoint y: 392, distance: 202.4
click at [686, 392] on div "Janela de atendimento Grade de atendimento Capacidade Transportadoras Veículos …" at bounding box center [784, 375] width 1568 height 750
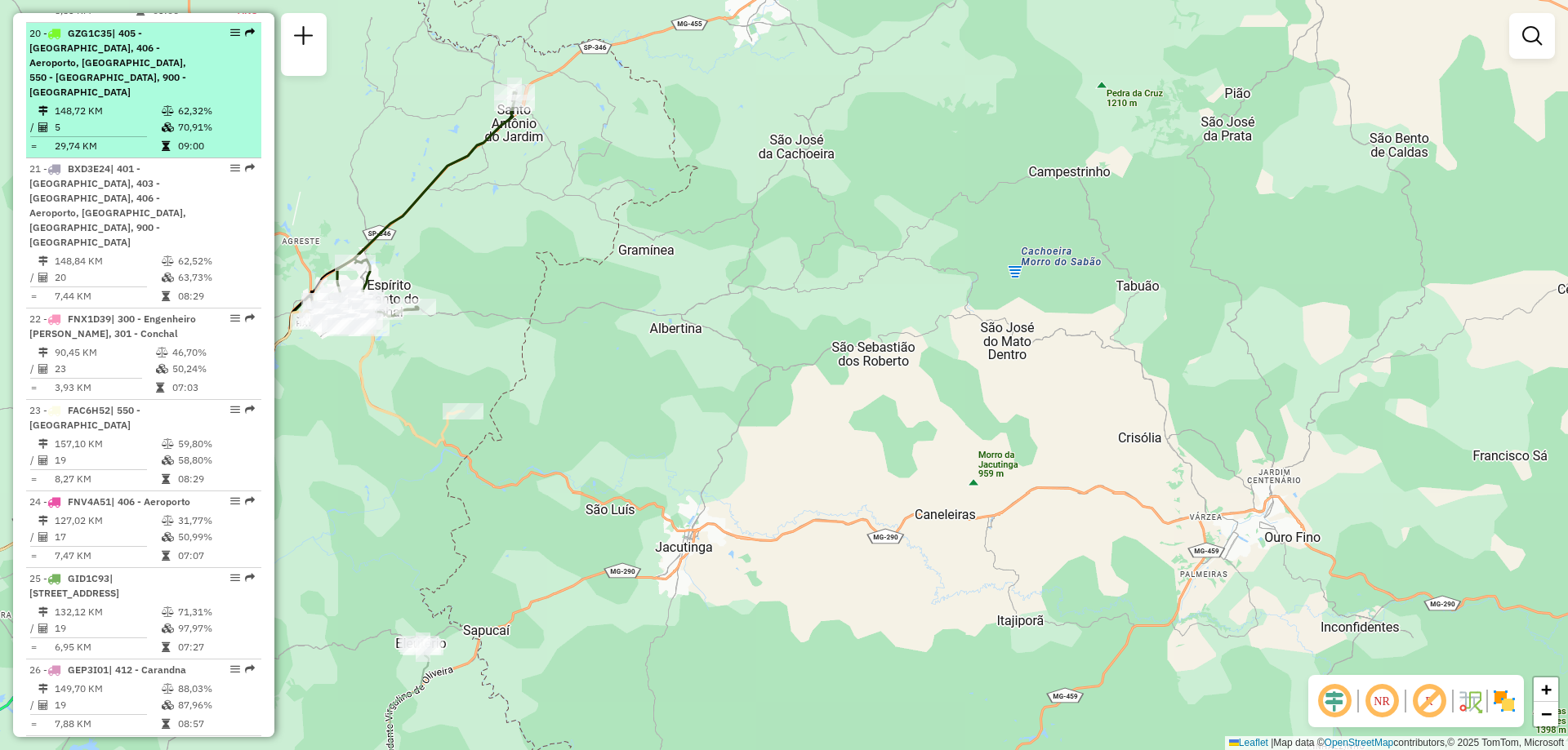
scroll to position [2449, 0]
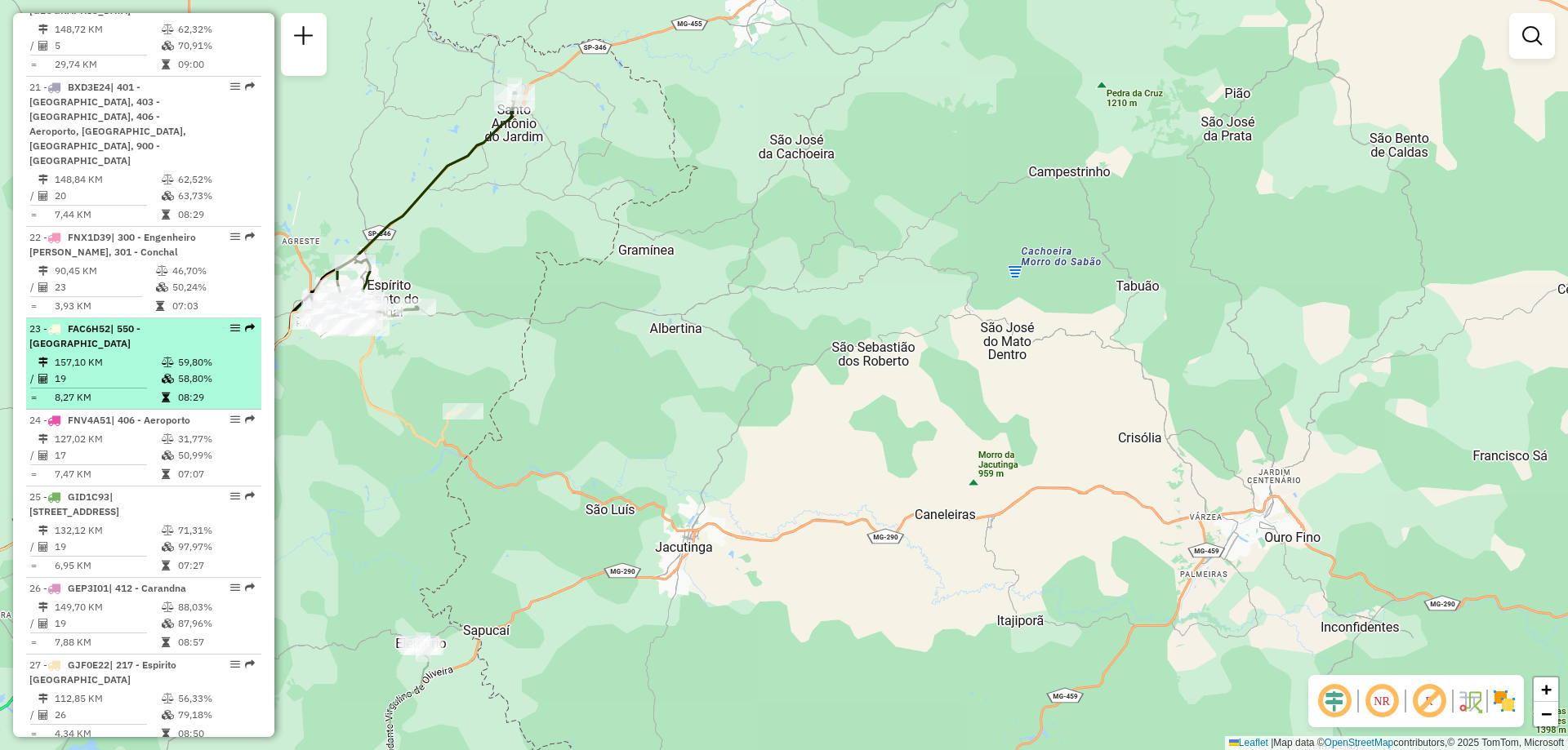
click at [181, 370] on td "58,80%" at bounding box center [216, 378] width 78 height 16
select select "**********"
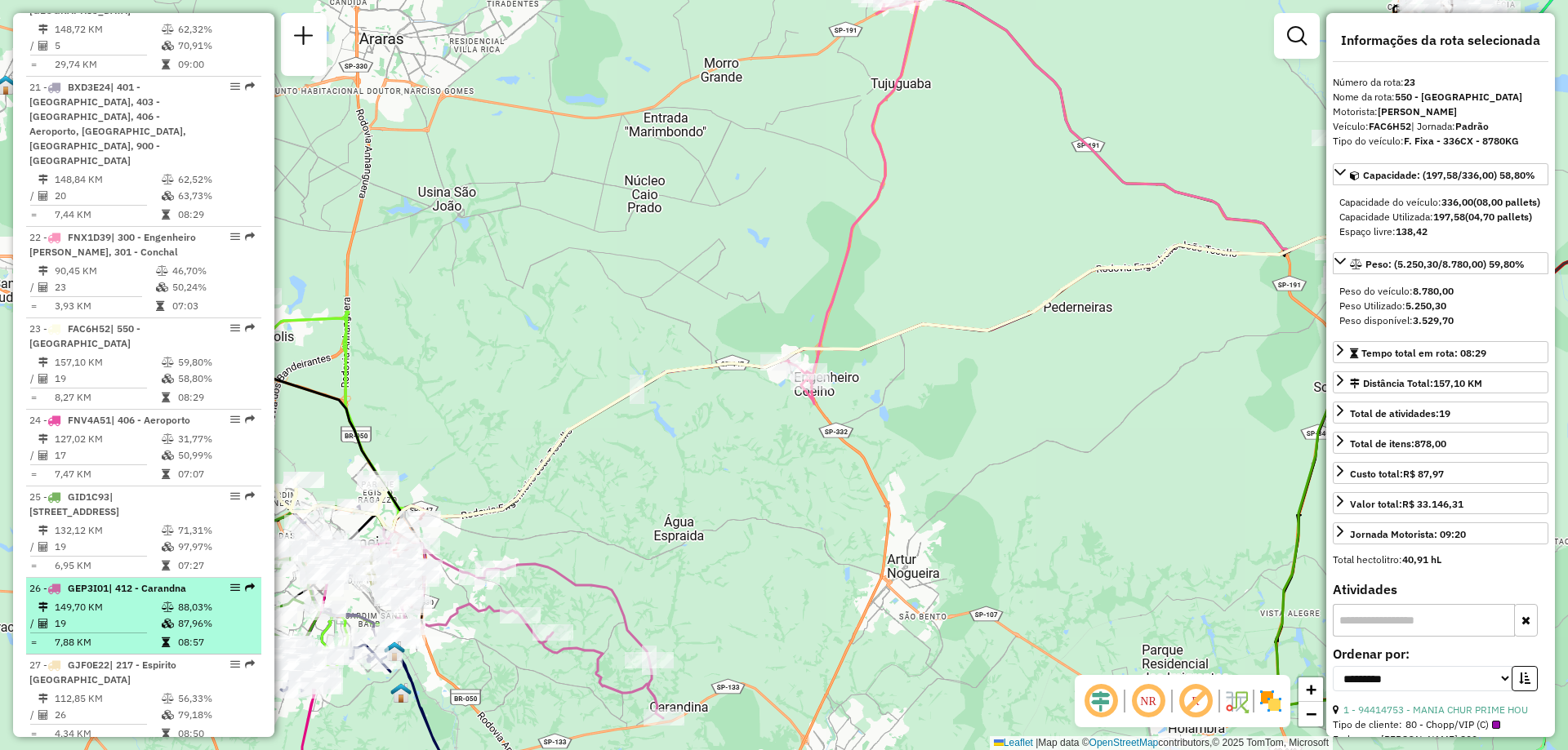
scroll to position [2669, 0]
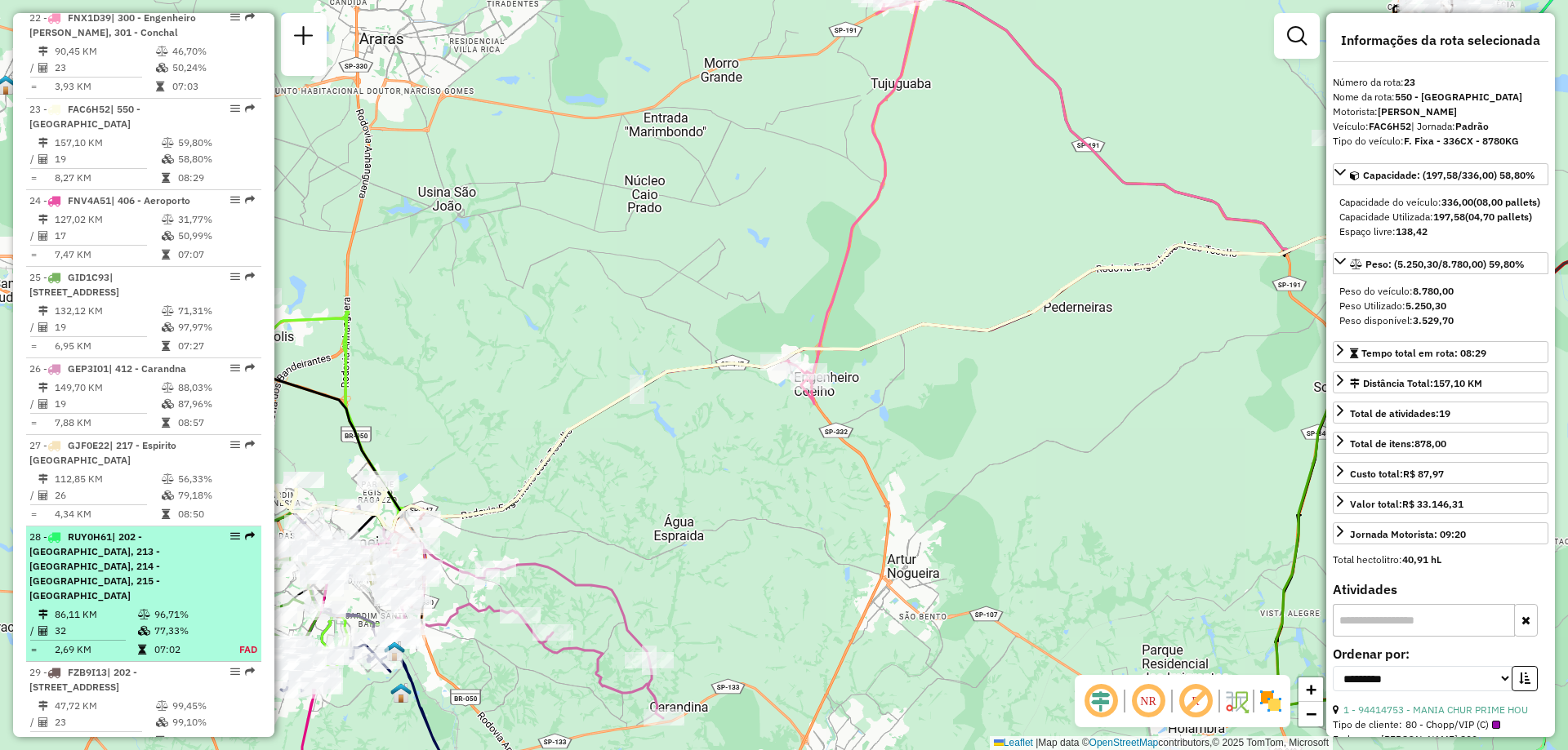
click at [174, 536] on div "28 - RUY0H61 | 202 - Jardim Santa Monica III, 213 - Mogi Guaçu Centro, 214 - Mo…" at bounding box center [116, 566] width 174 height 73
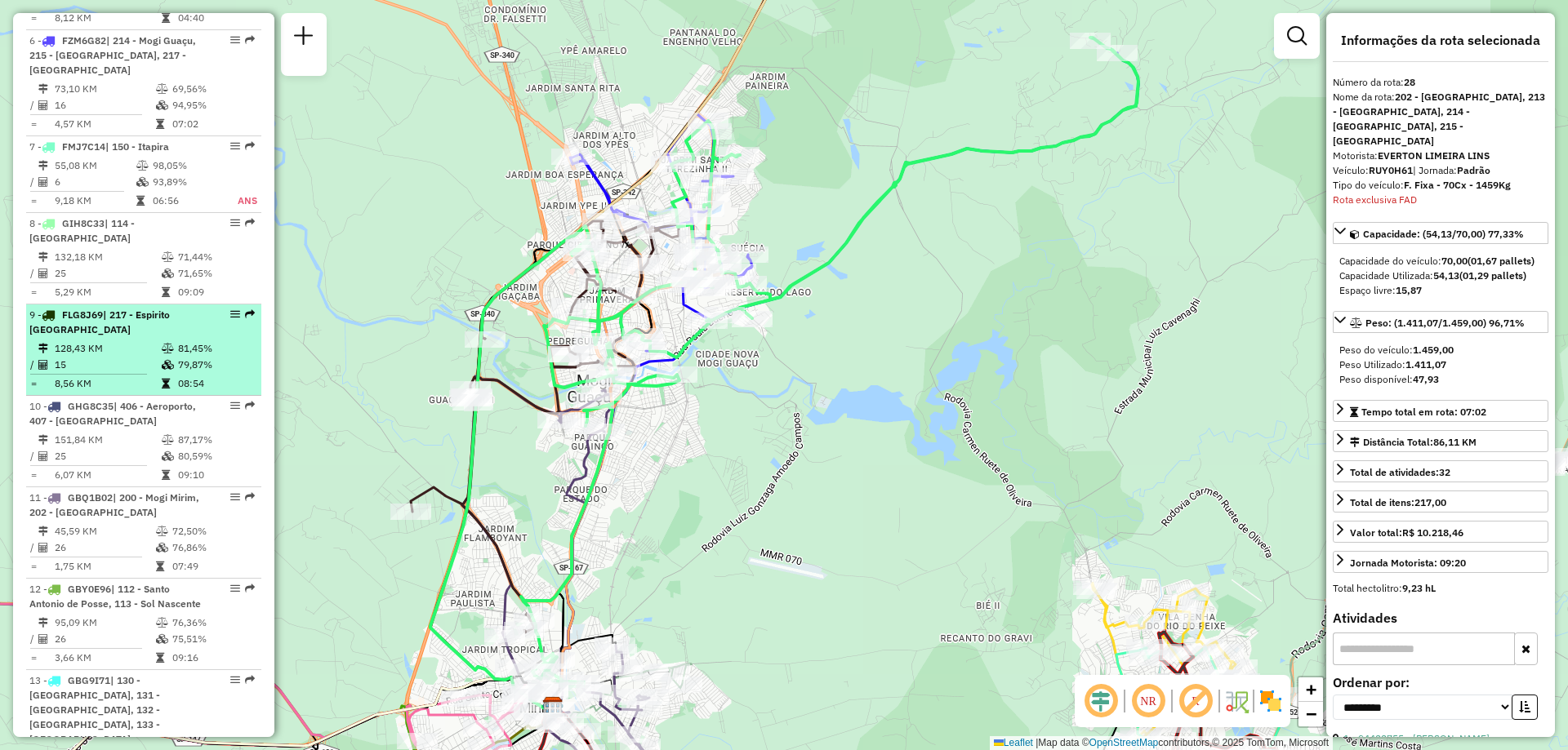
scroll to position [791, 0]
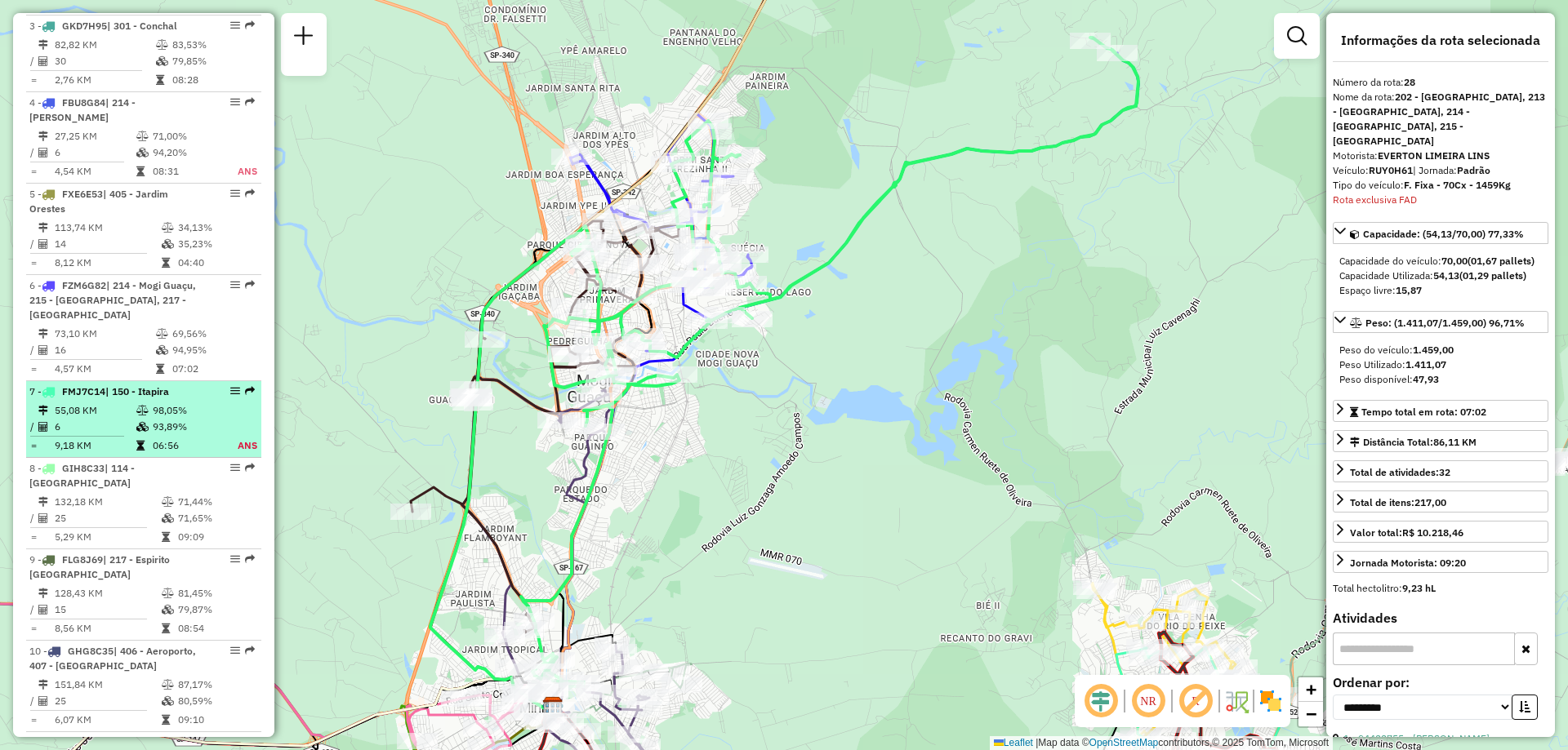
click at [197, 424] on td "93,89%" at bounding box center [186, 426] width 67 height 16
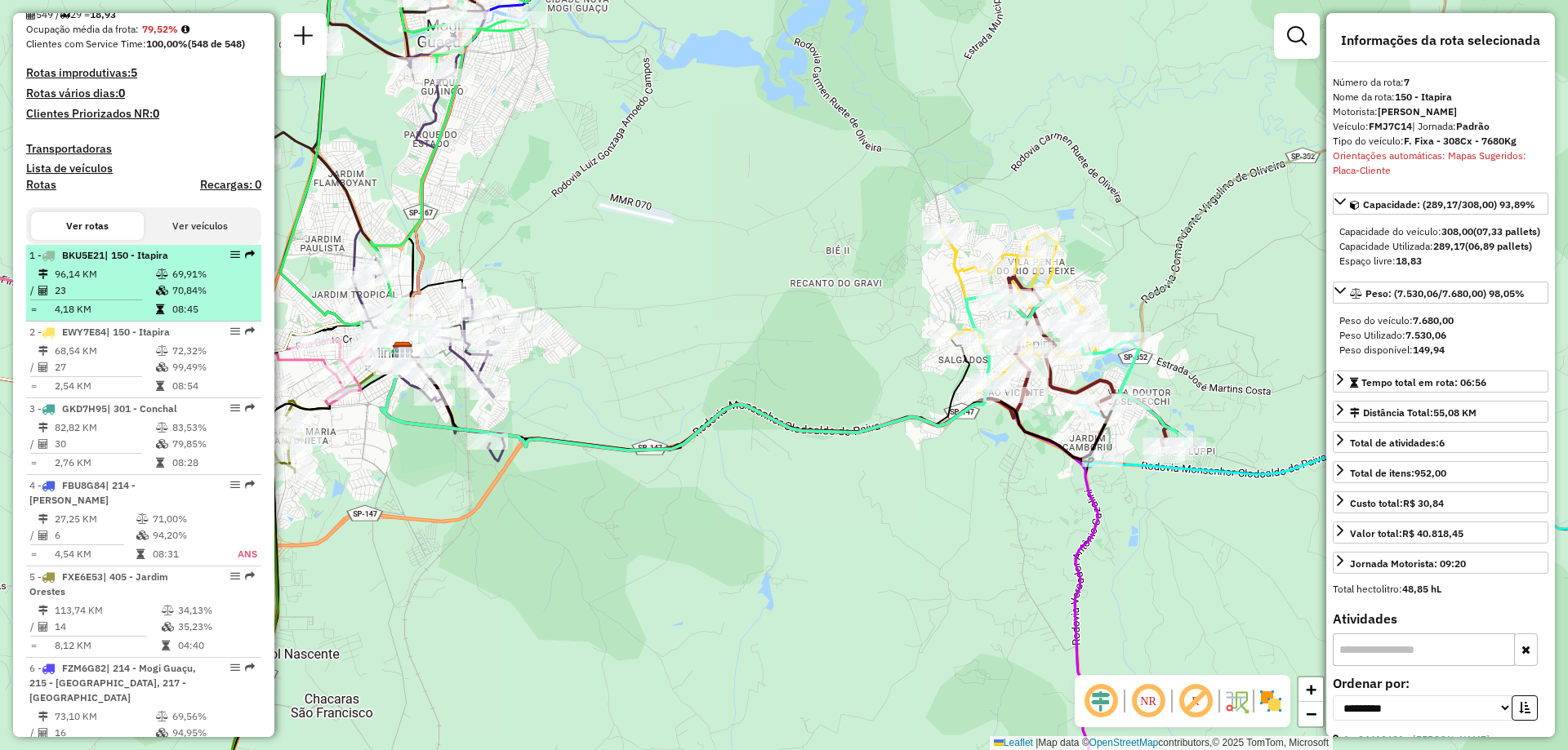
scroll to position [0, 0]
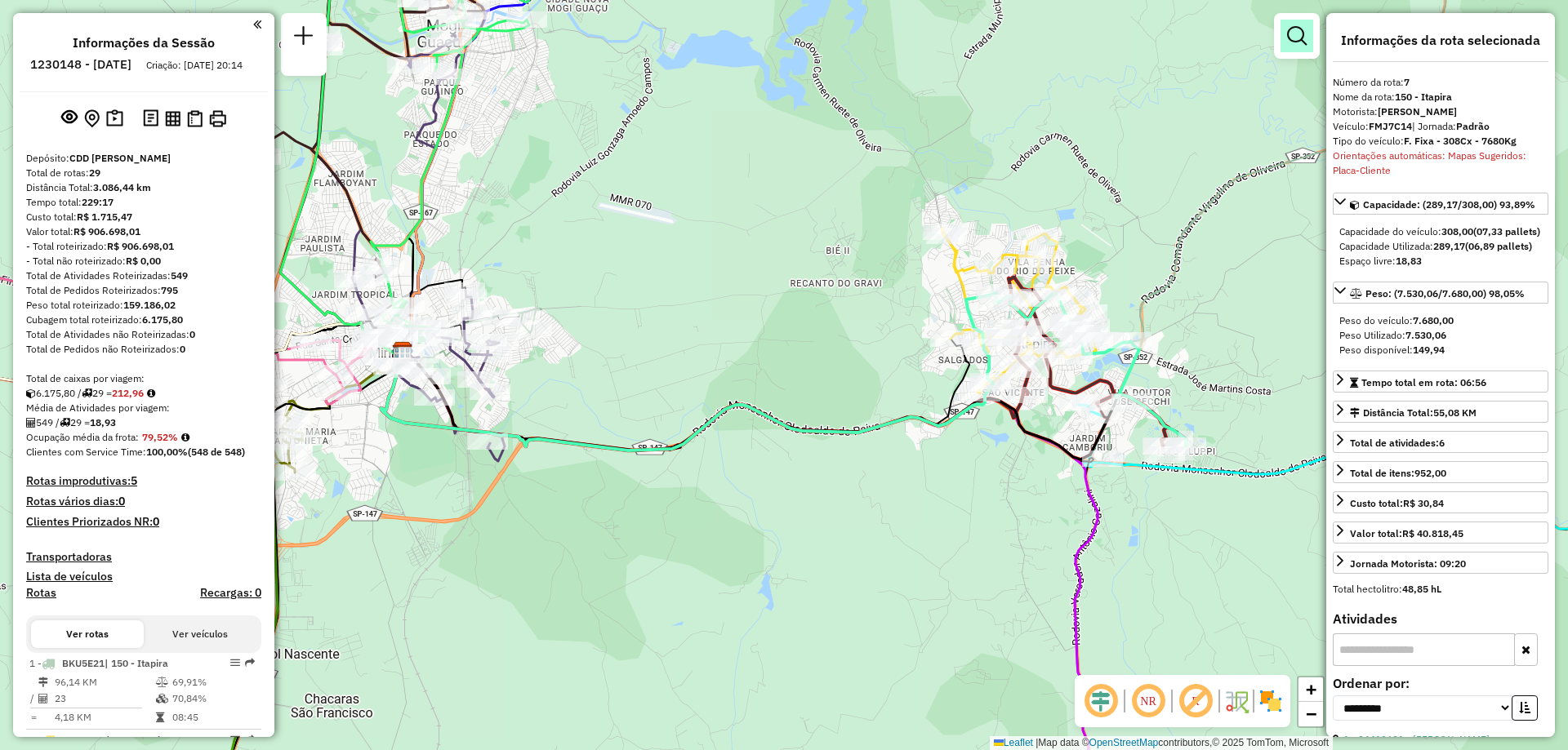
click at [1303, 36] on em at bounding box center [1297, 35] width 20 height 20
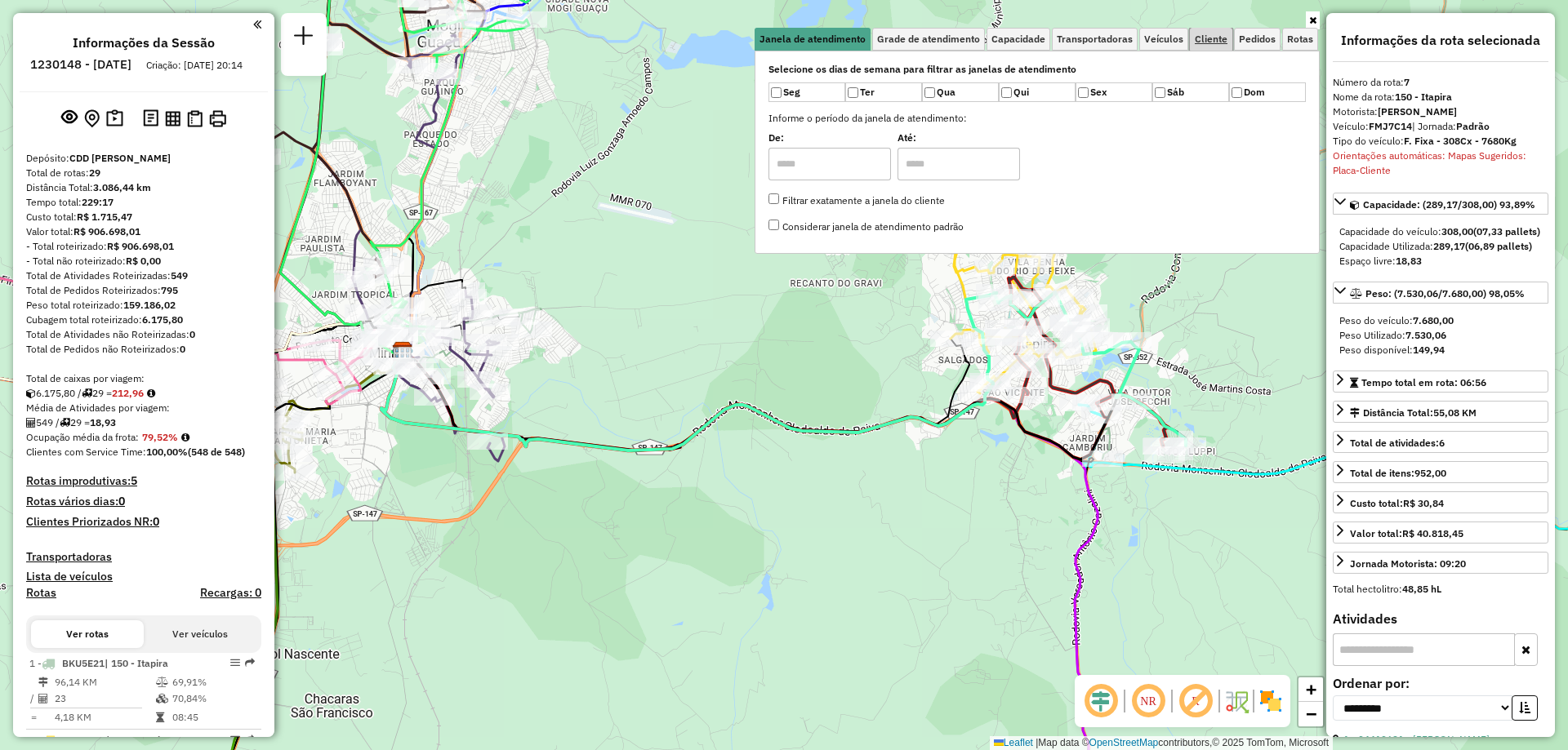
click at [1203, 43] on span "Cliente" at bounding box center [1211, 39] width 33 height 9
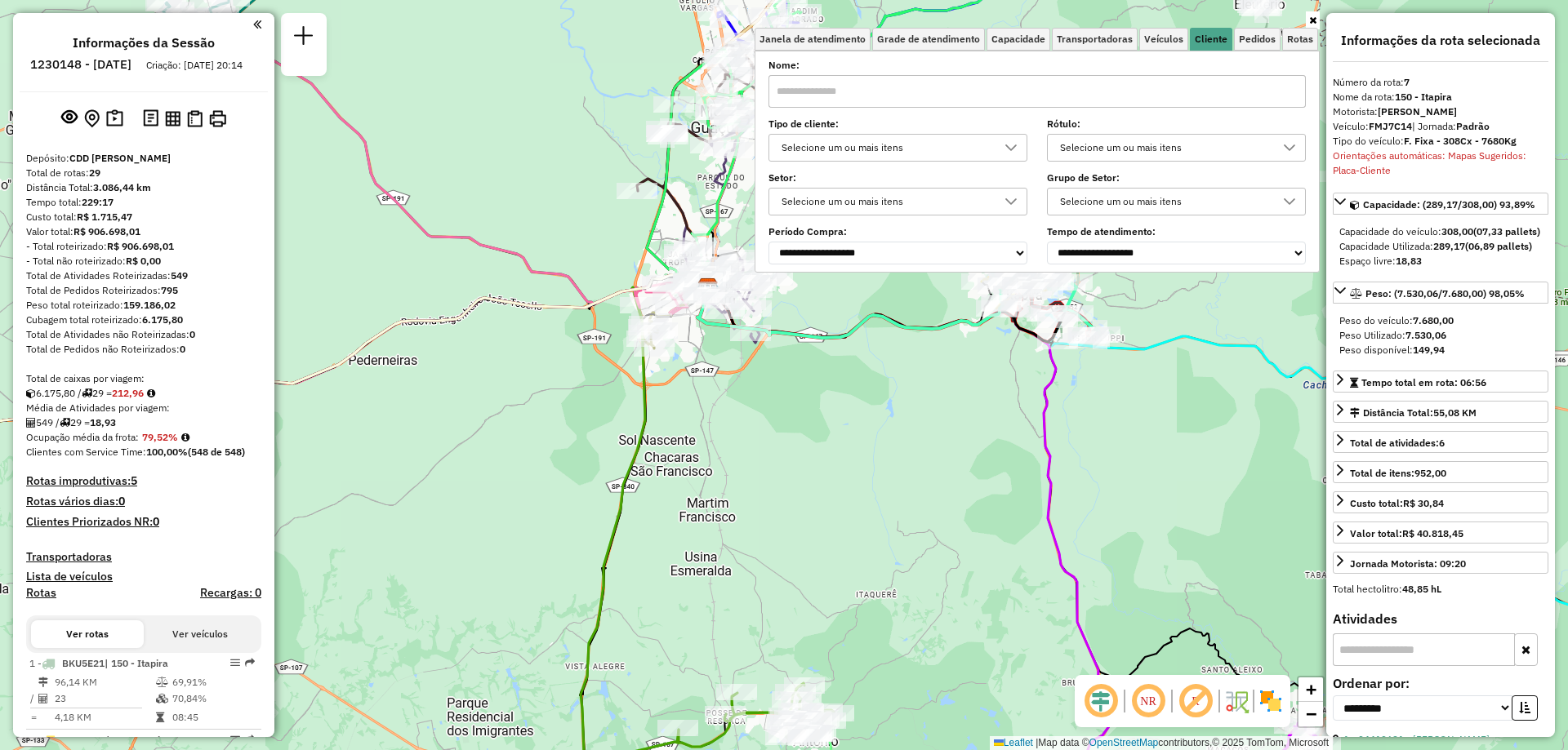
click at [880, 94] on input "text" at bounding box center [1037, 91] width 537 height 33
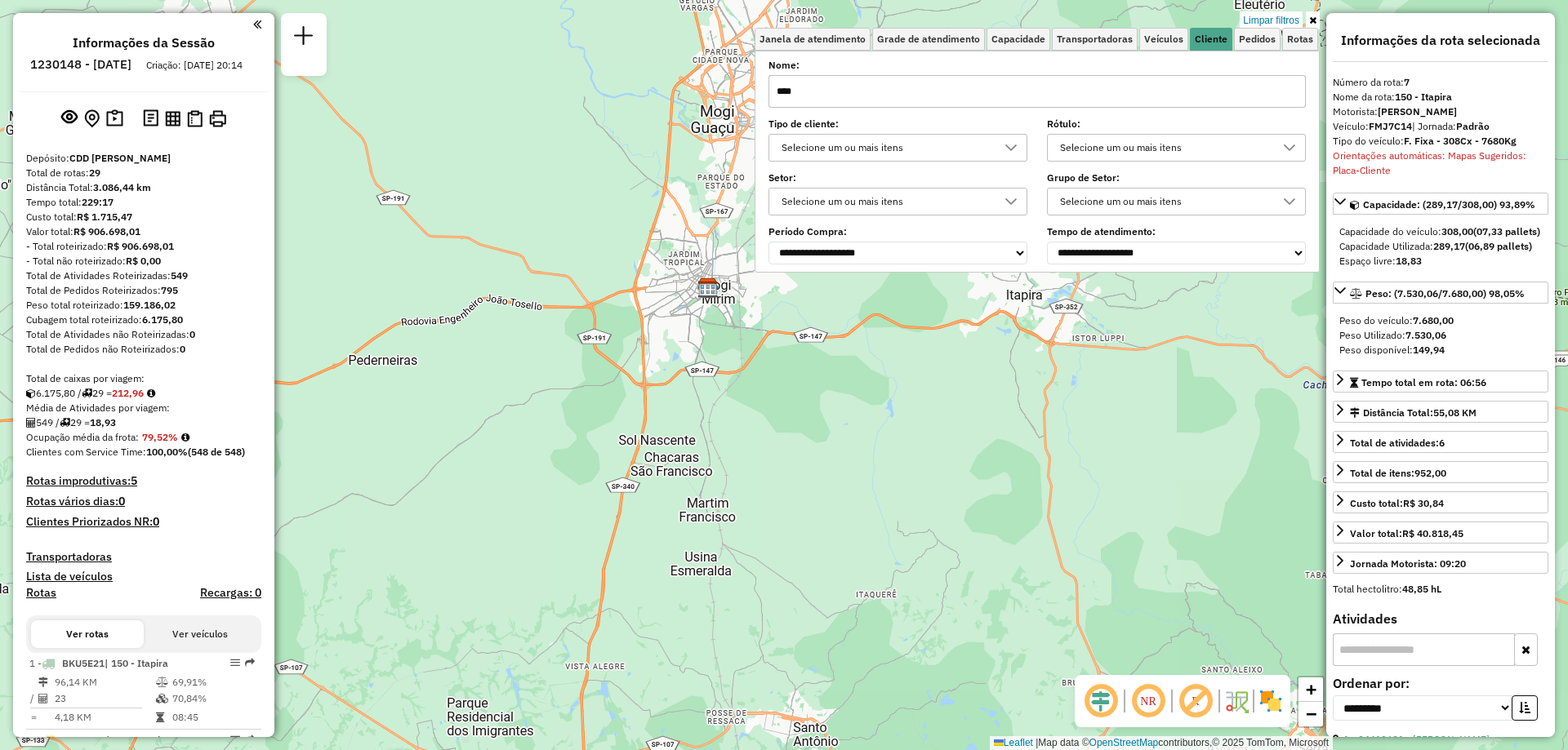
type input "****"
drag, startPoint x: 855, startPoint y: 99, endPoint x: 769, endPoint y: 101, distance: 86.0
click at [769, 101] on div "Selecione os dias de semana para filtrar as janelas de atendimento Seg Ter Qua …" at bounding box center [1037, 161] width 566 height 222
